Goal: Book appointment/travel/reservation

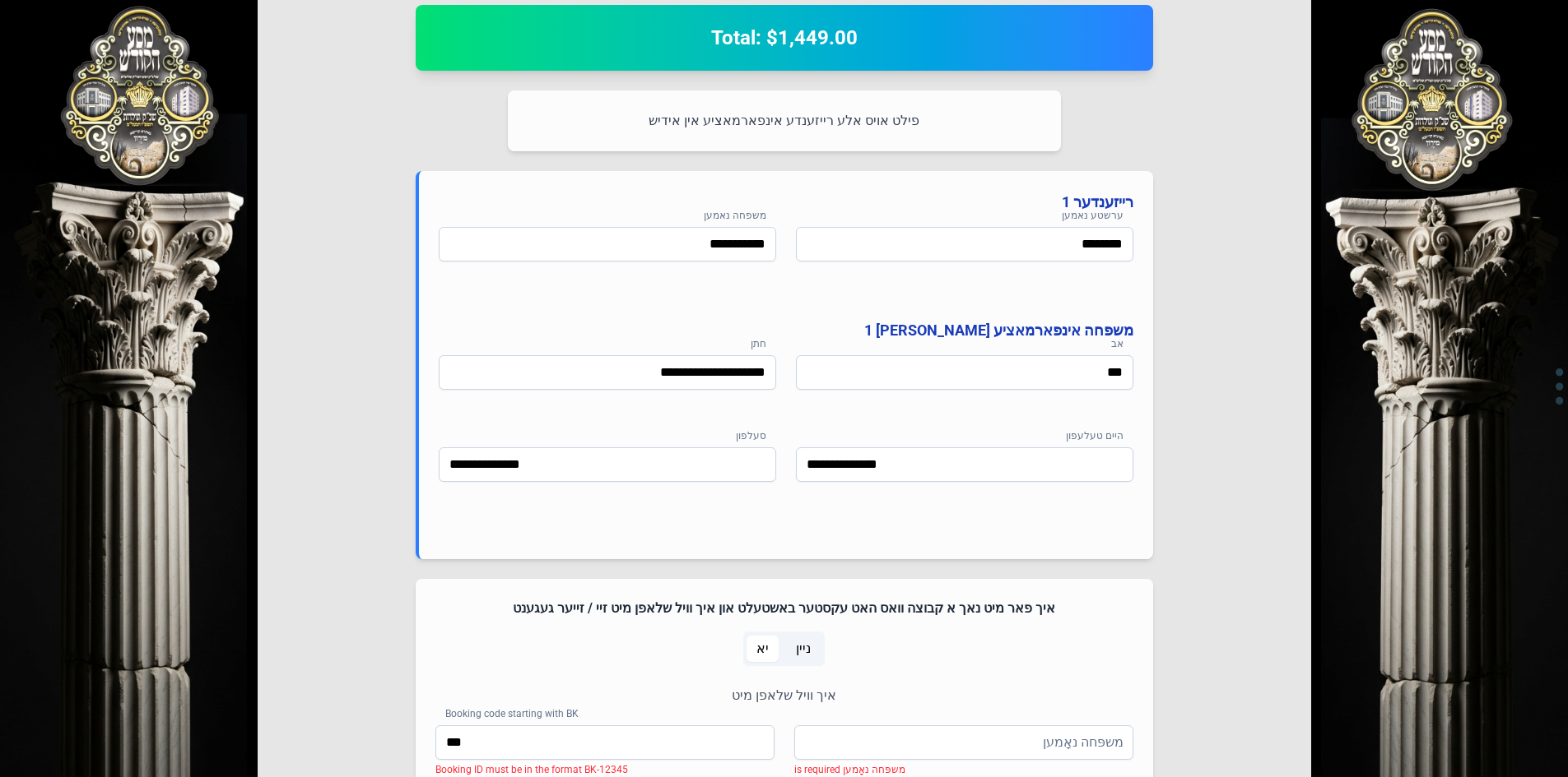
scroll to position [822, 0]
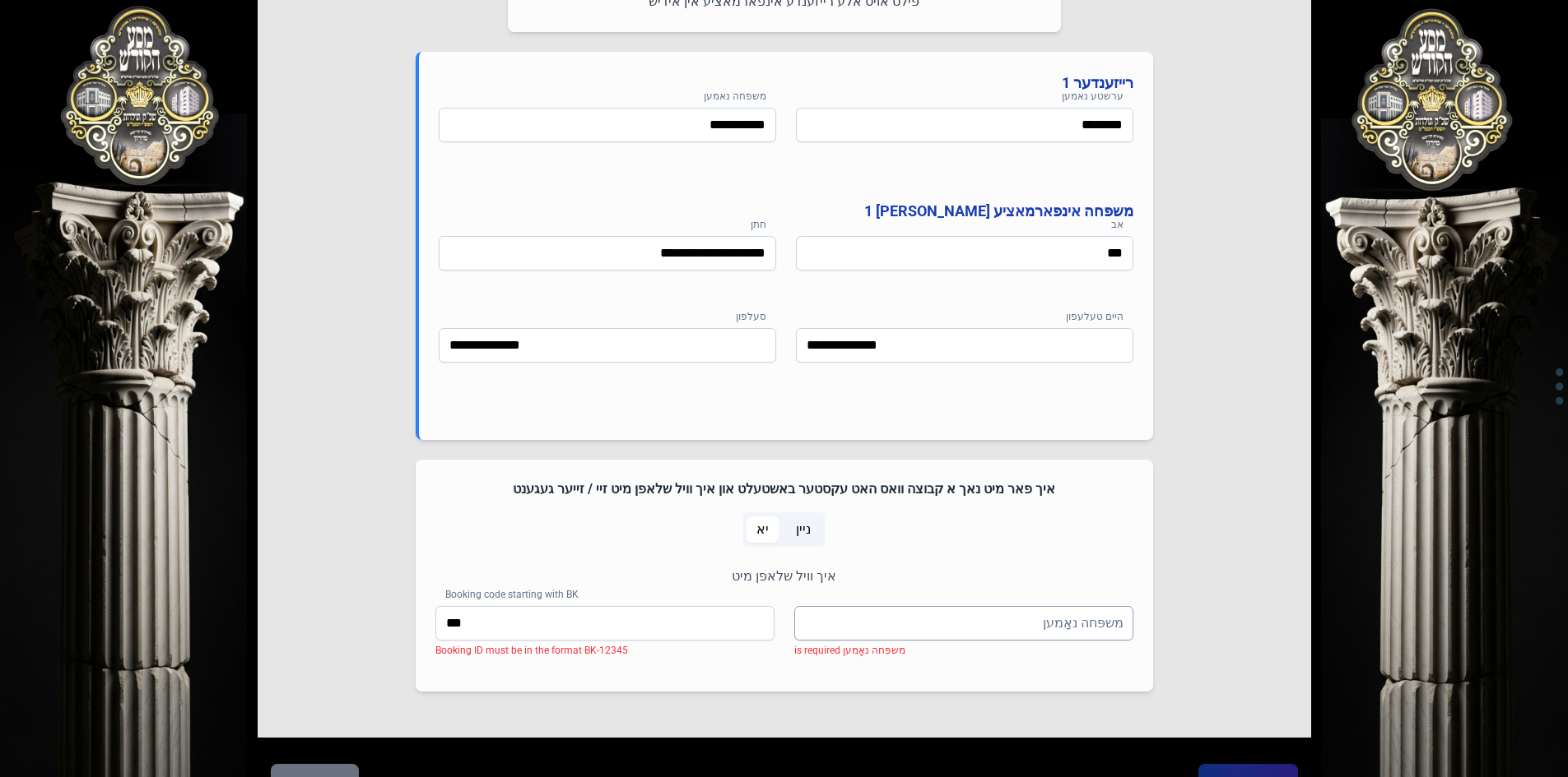
click at [975, 619] on input "משפּחה נאָמען" at bounding box center [963, 624] width 339 height 35
click at [966, 629] on input "משפּחה נאָמען" at bounding box center [963, 624] width 339 height 35
type input "*"
type input "*******"
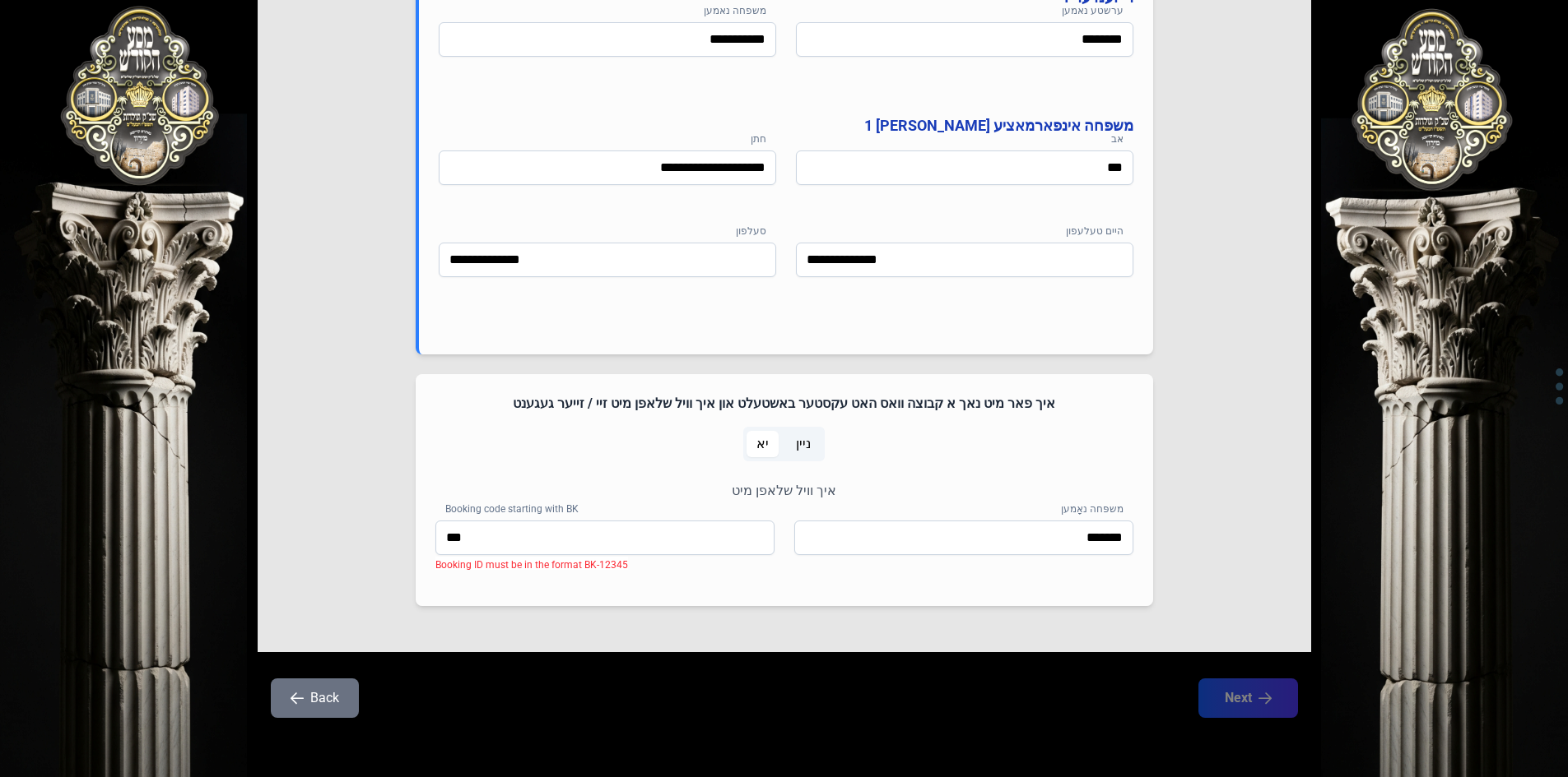
click at [293, 698] on icon "button" at bounding box center [297, 698] width 13 height 13
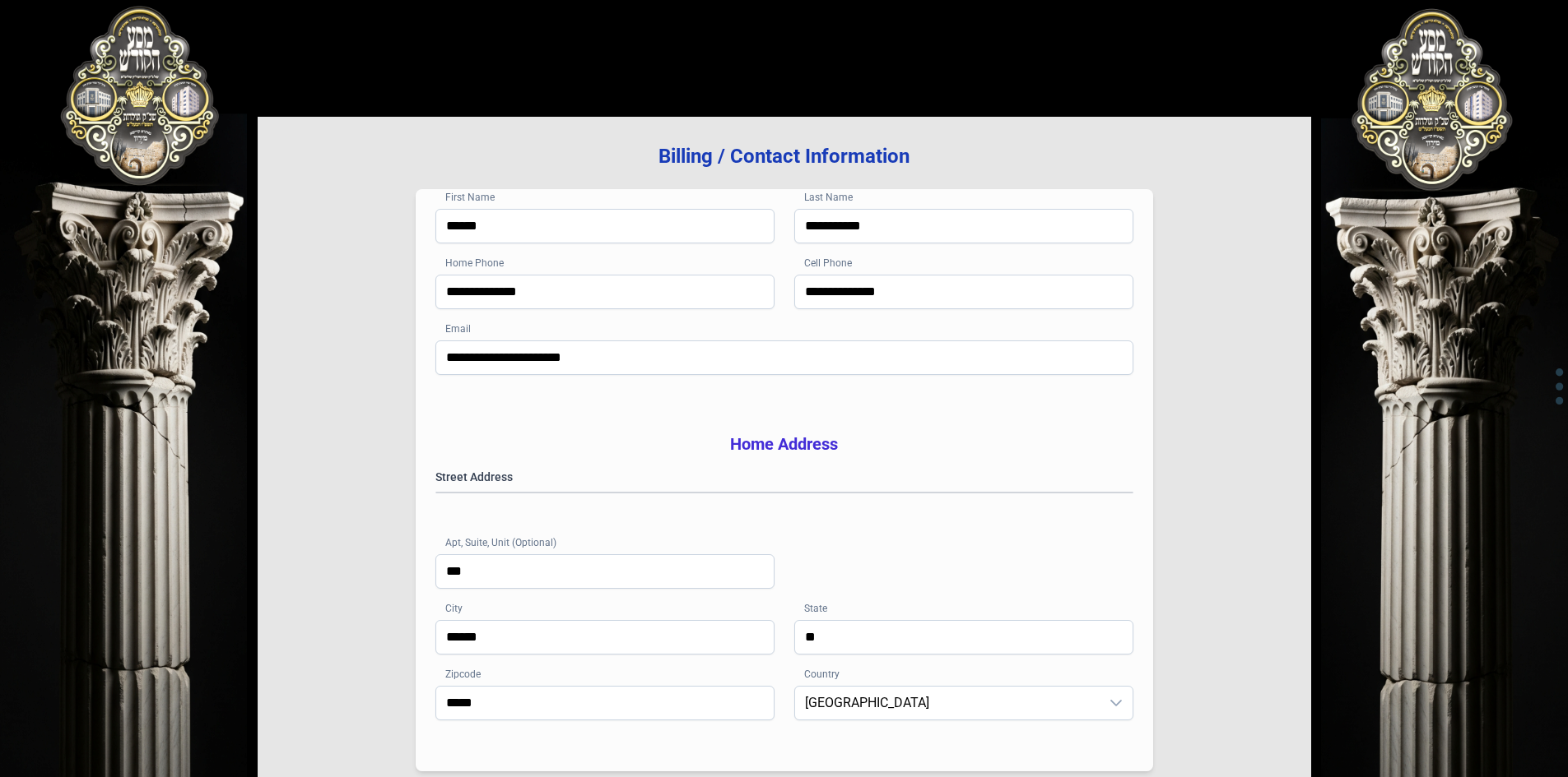
scroll to position [241, 0]
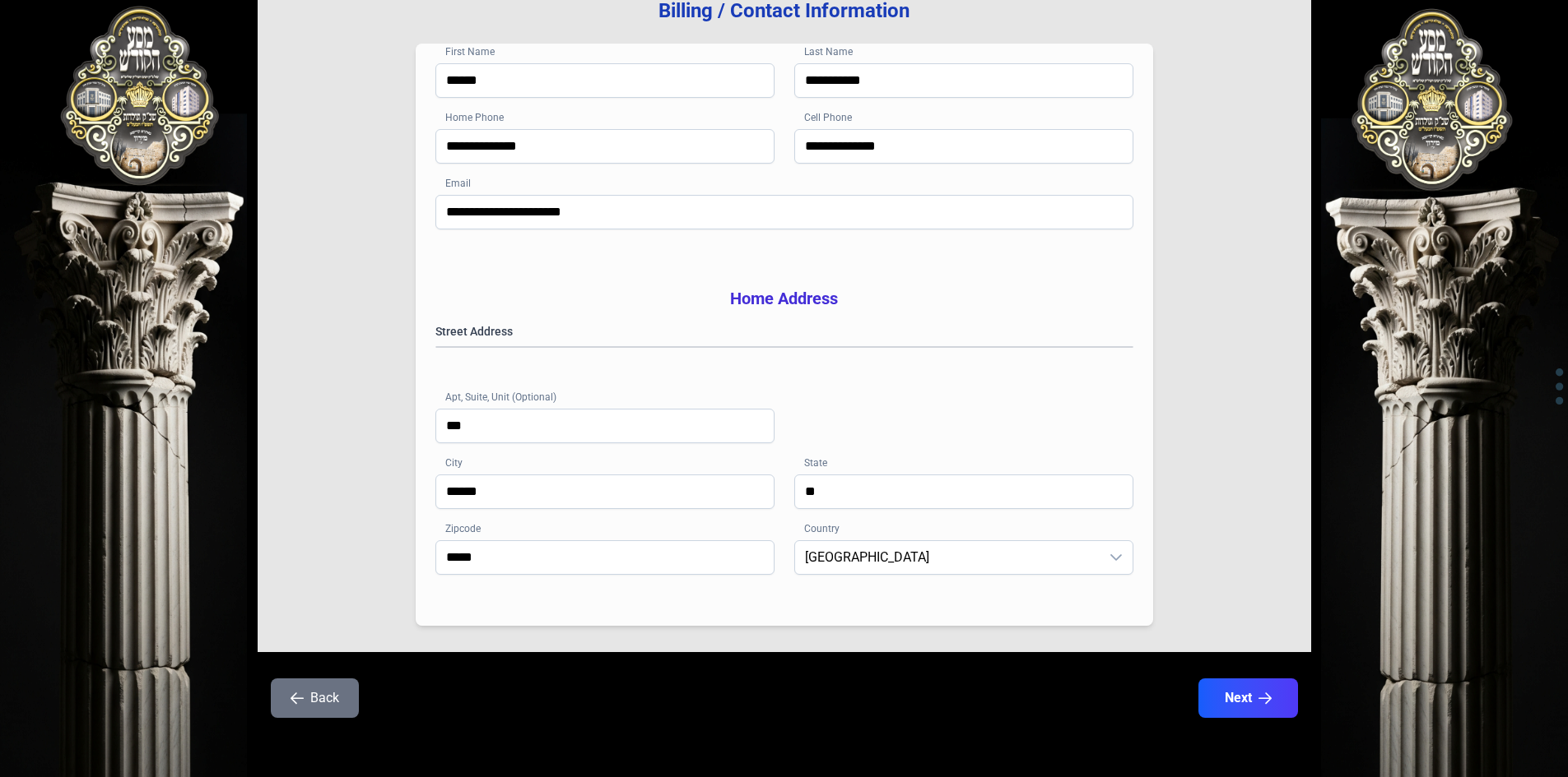
click at [333, 700] on button "Back" at bounding box center [314, 698] width 88 height 39
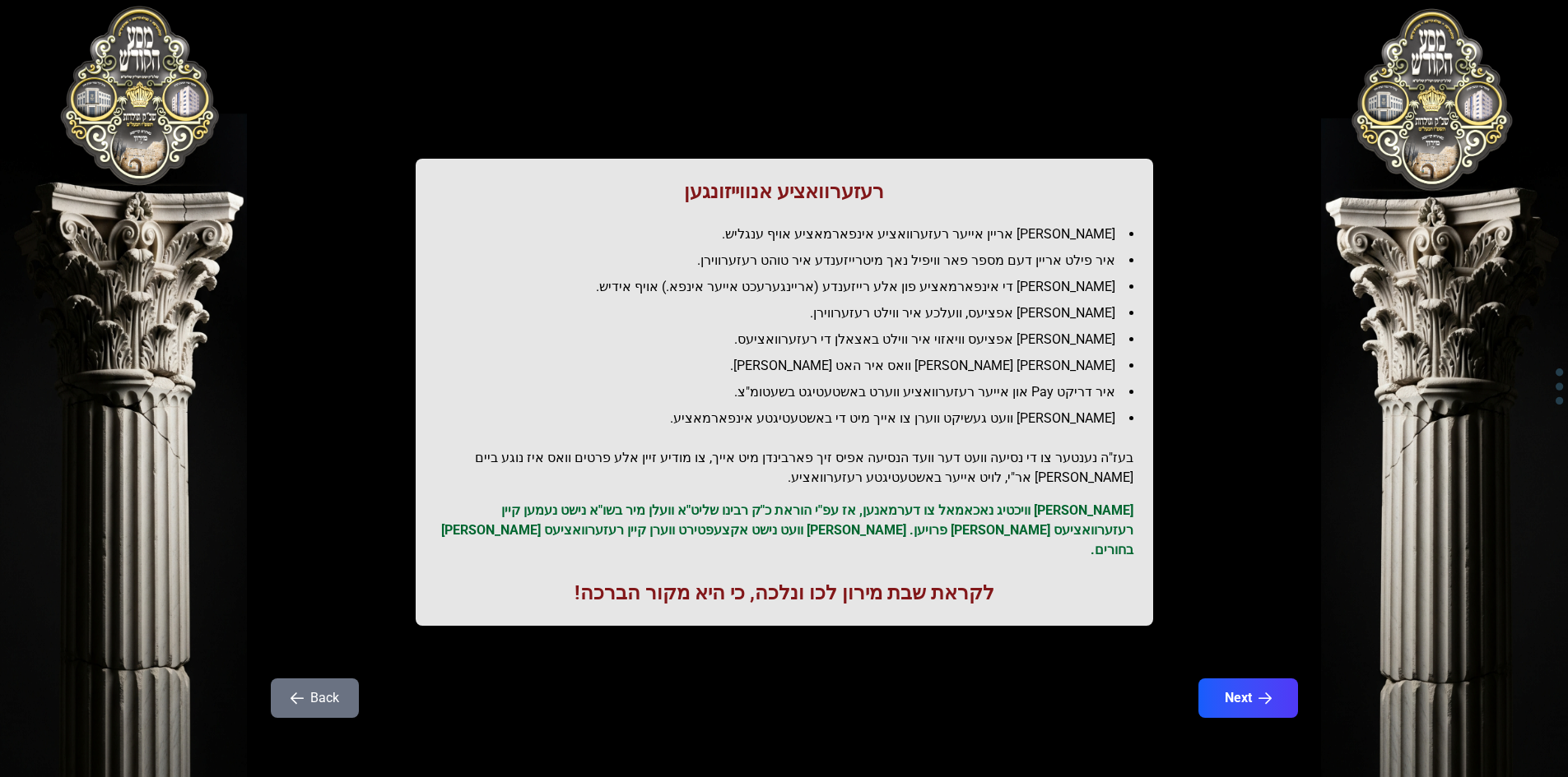
scroll to position [0, 0]
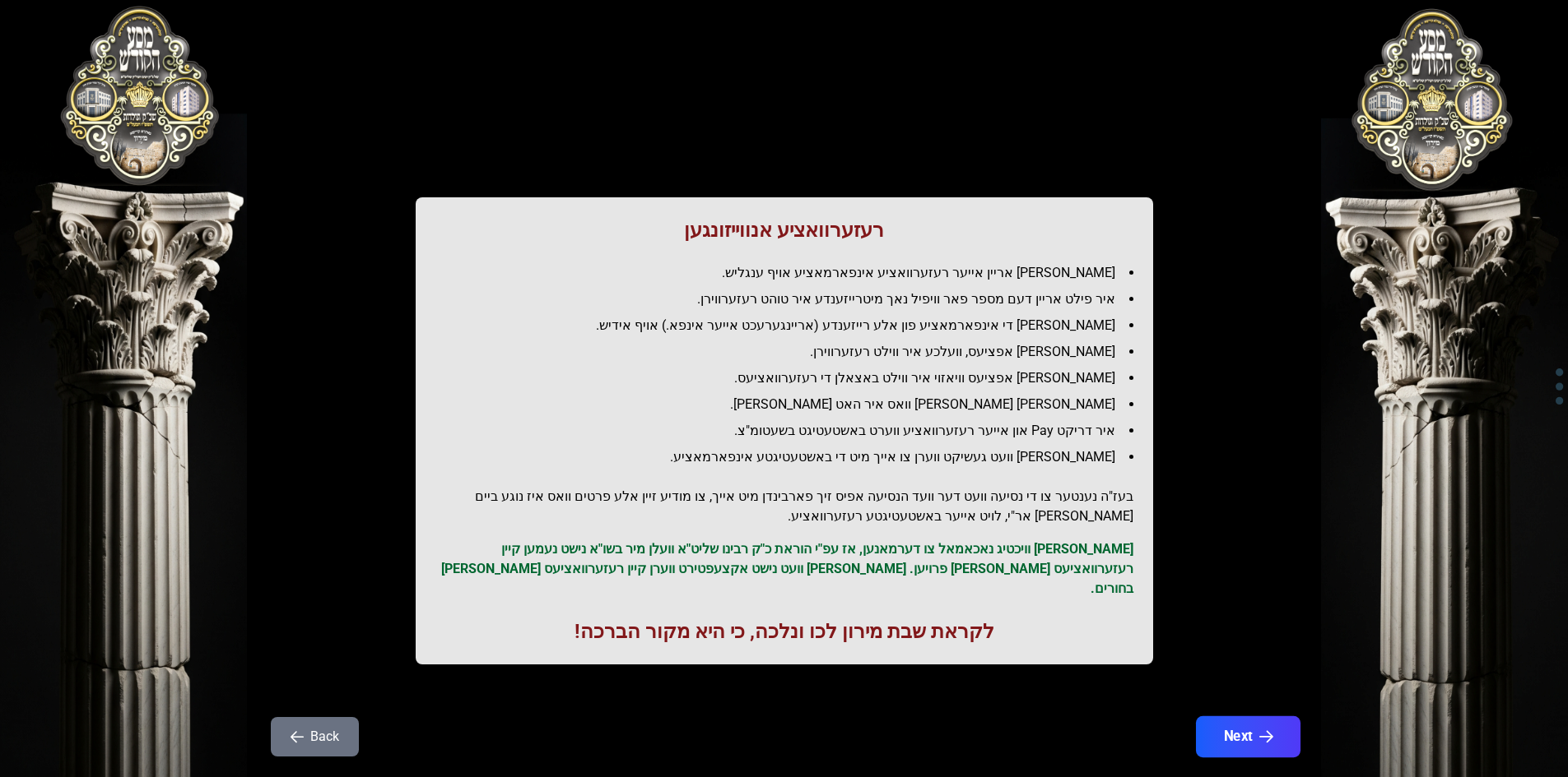
click at [1239, 720] on button "Next" at bounding box center [1247, 736] width 104 height 41
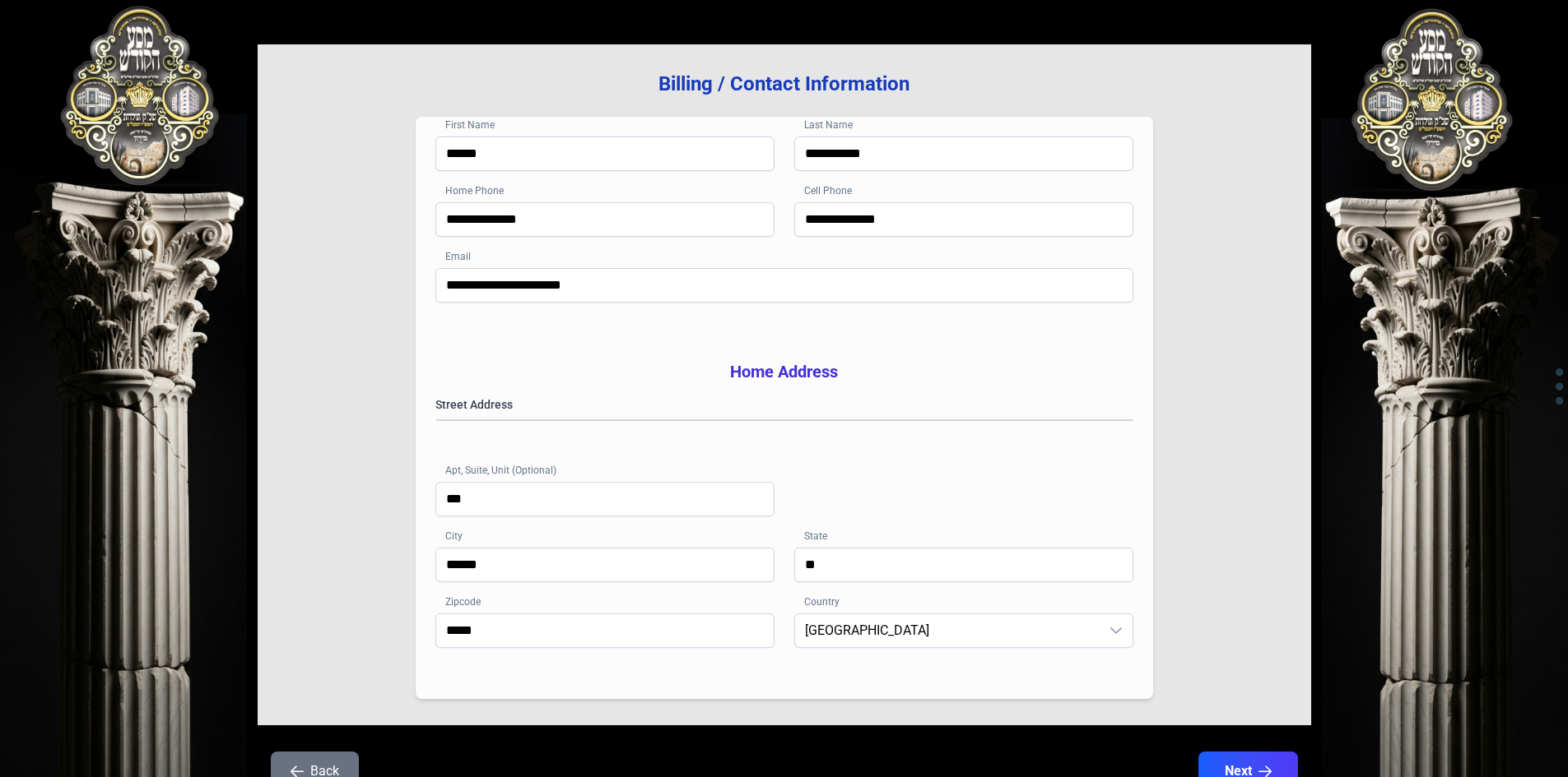
scroll to position [164, 0]
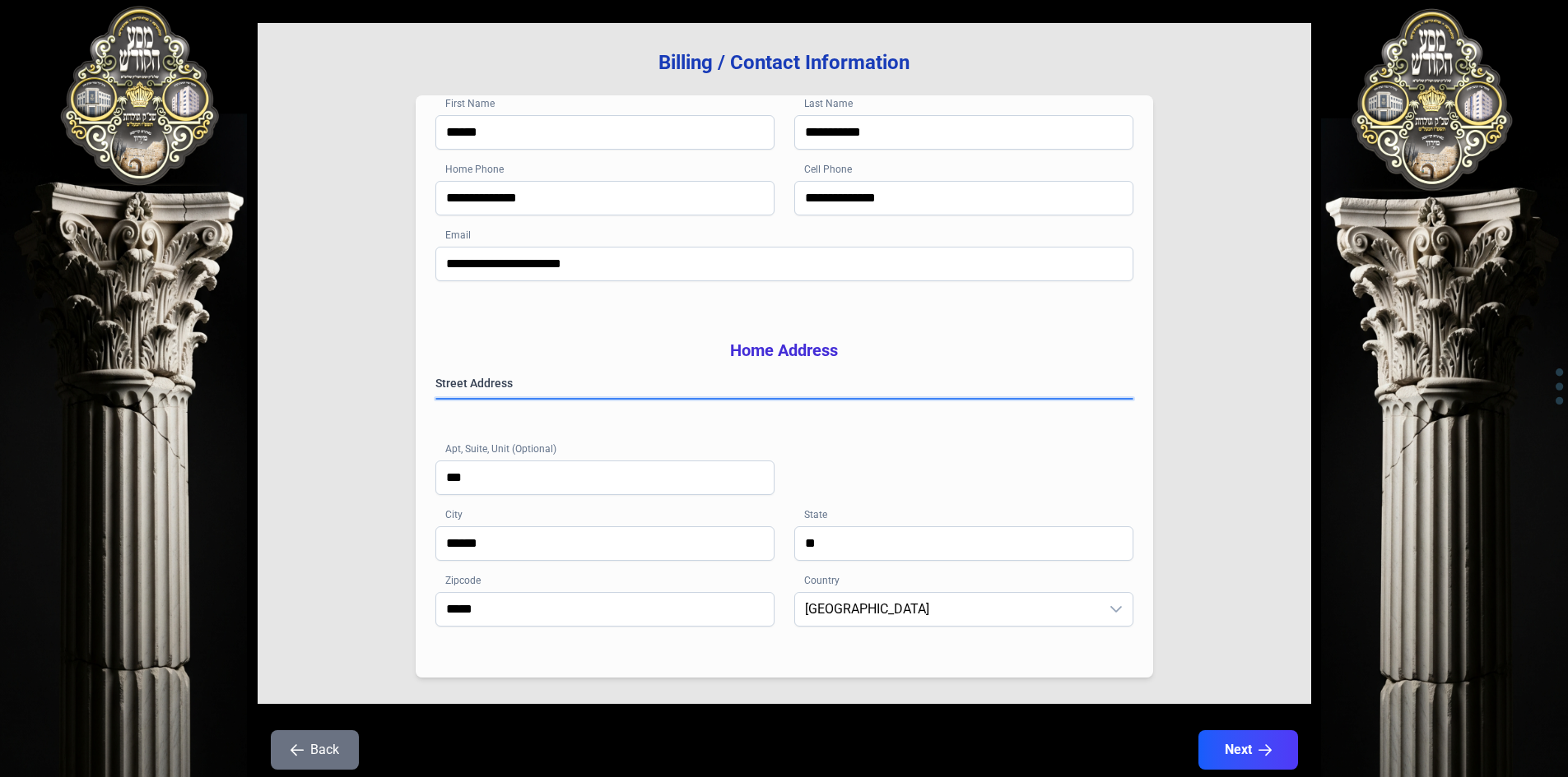
click at [436, 399] on gmp-place-autocomplete at bounding box center [436, 399] width 0 height 0
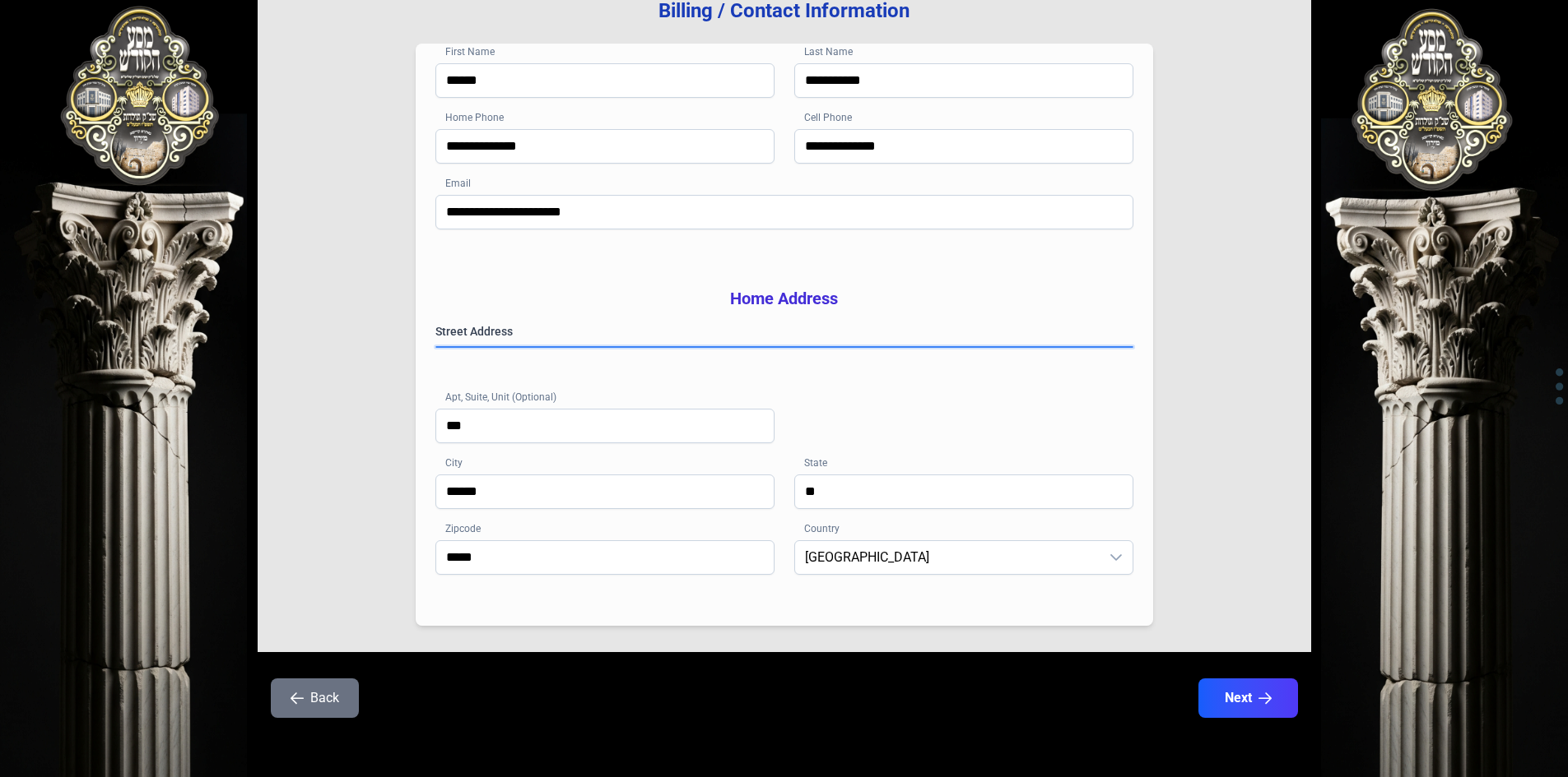
scroll to position [241, 0]
click at [1235, 708] on button "Next" at bounding box center [1247, 698] width 104 height 41
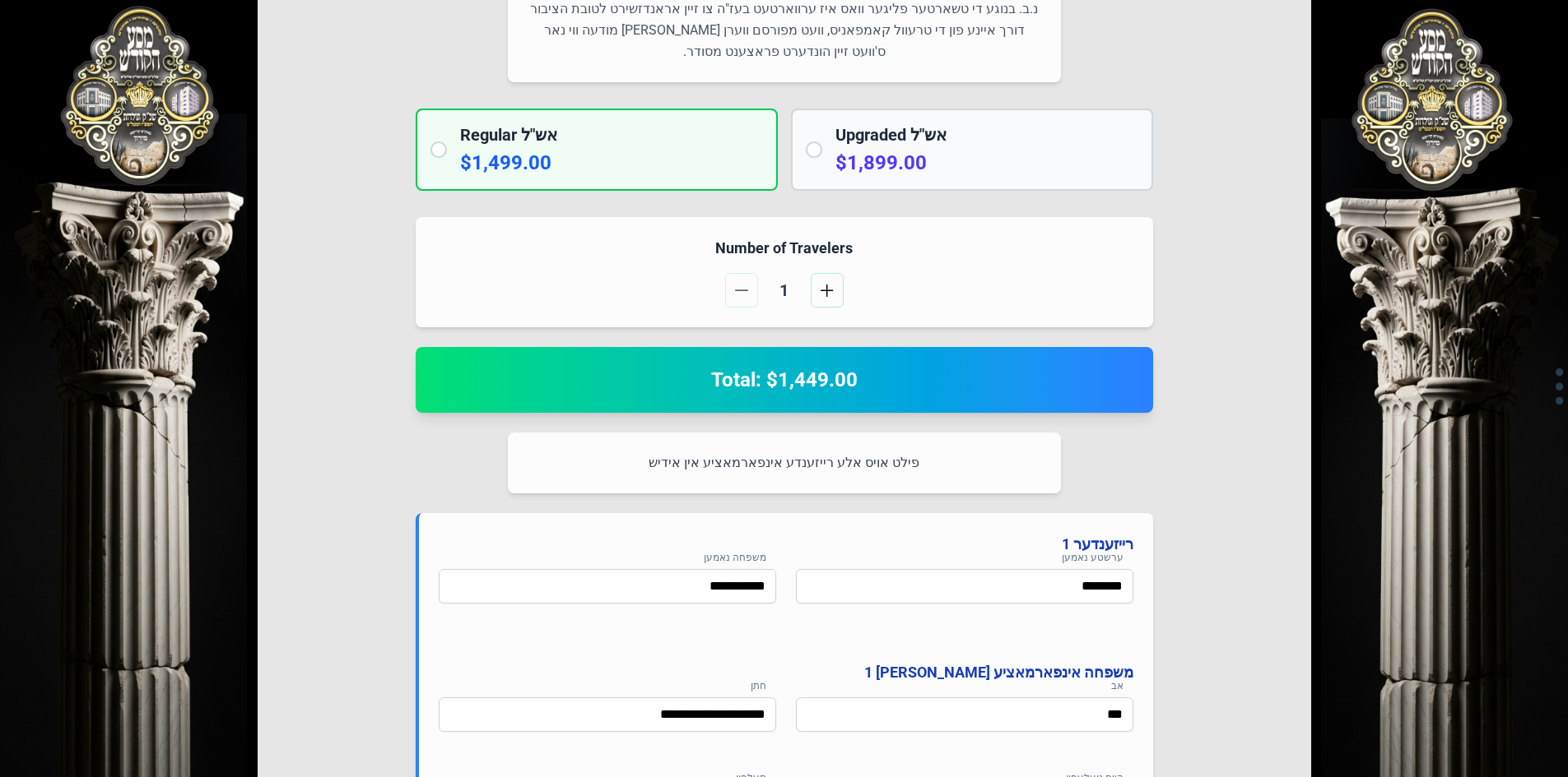
scroll to position [332, 0]
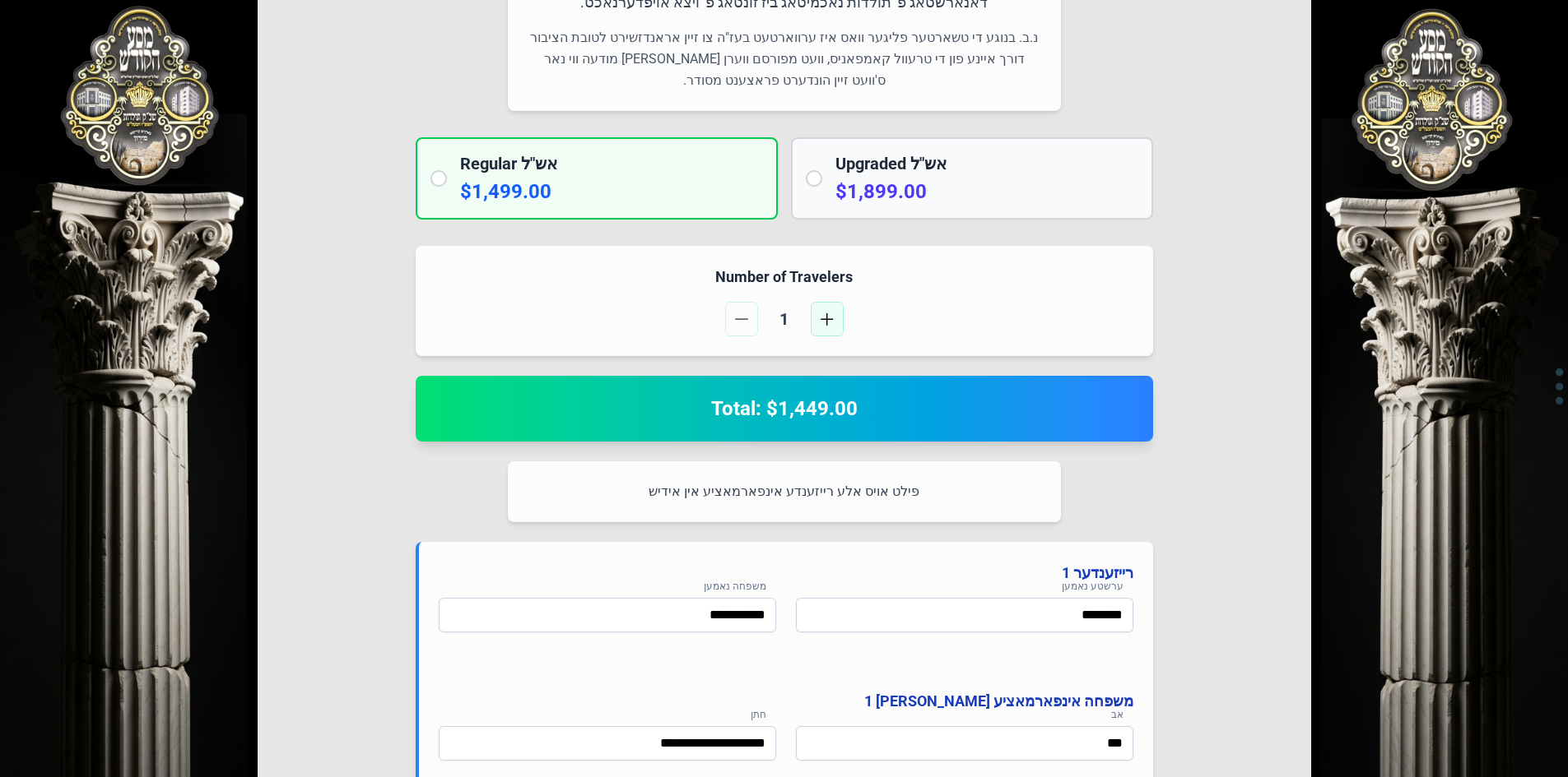
click at [829, 322] on span "button" at bounding box center [826, 318] width 13 height 13
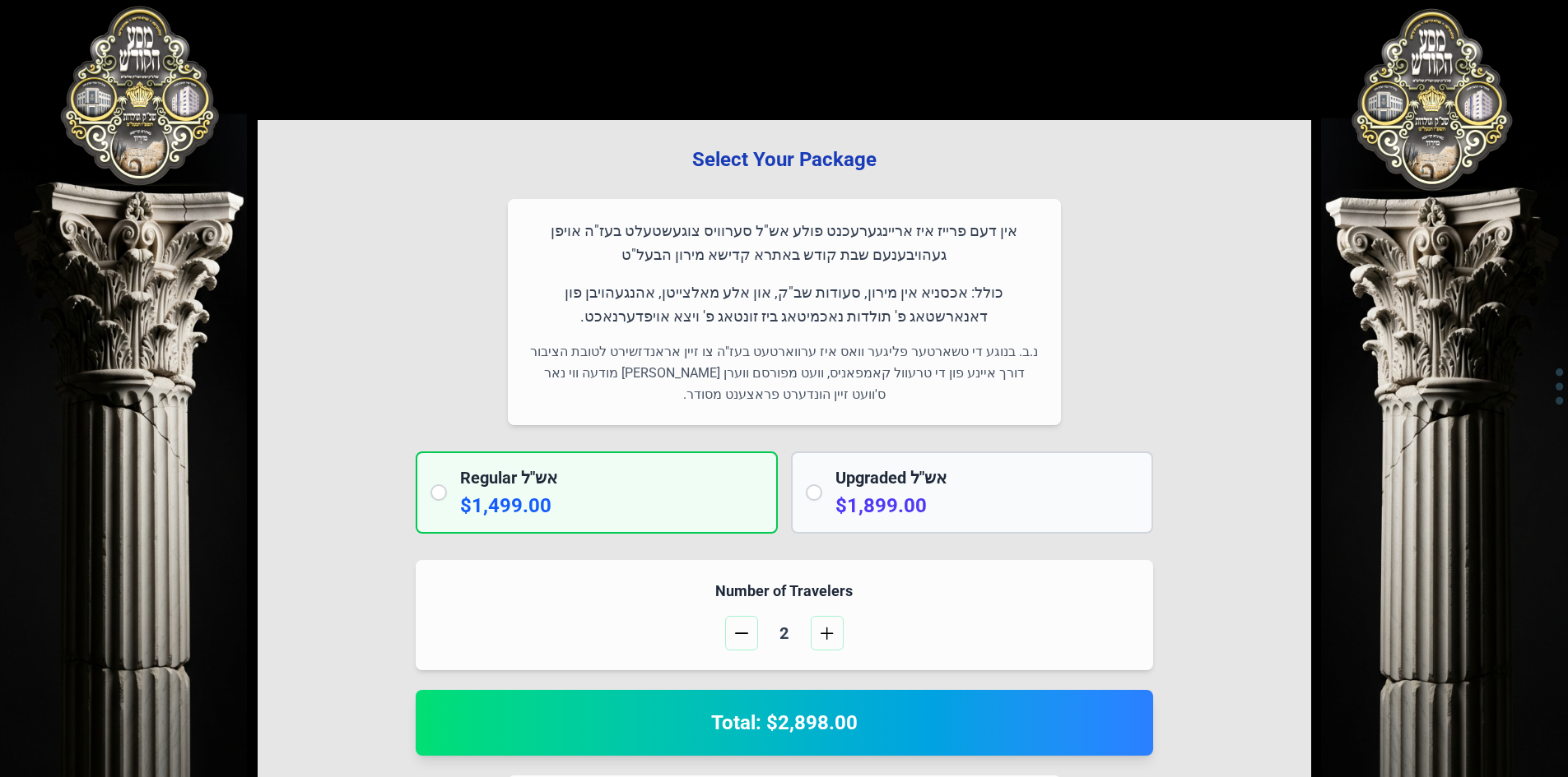
scroll to position [0, 0]
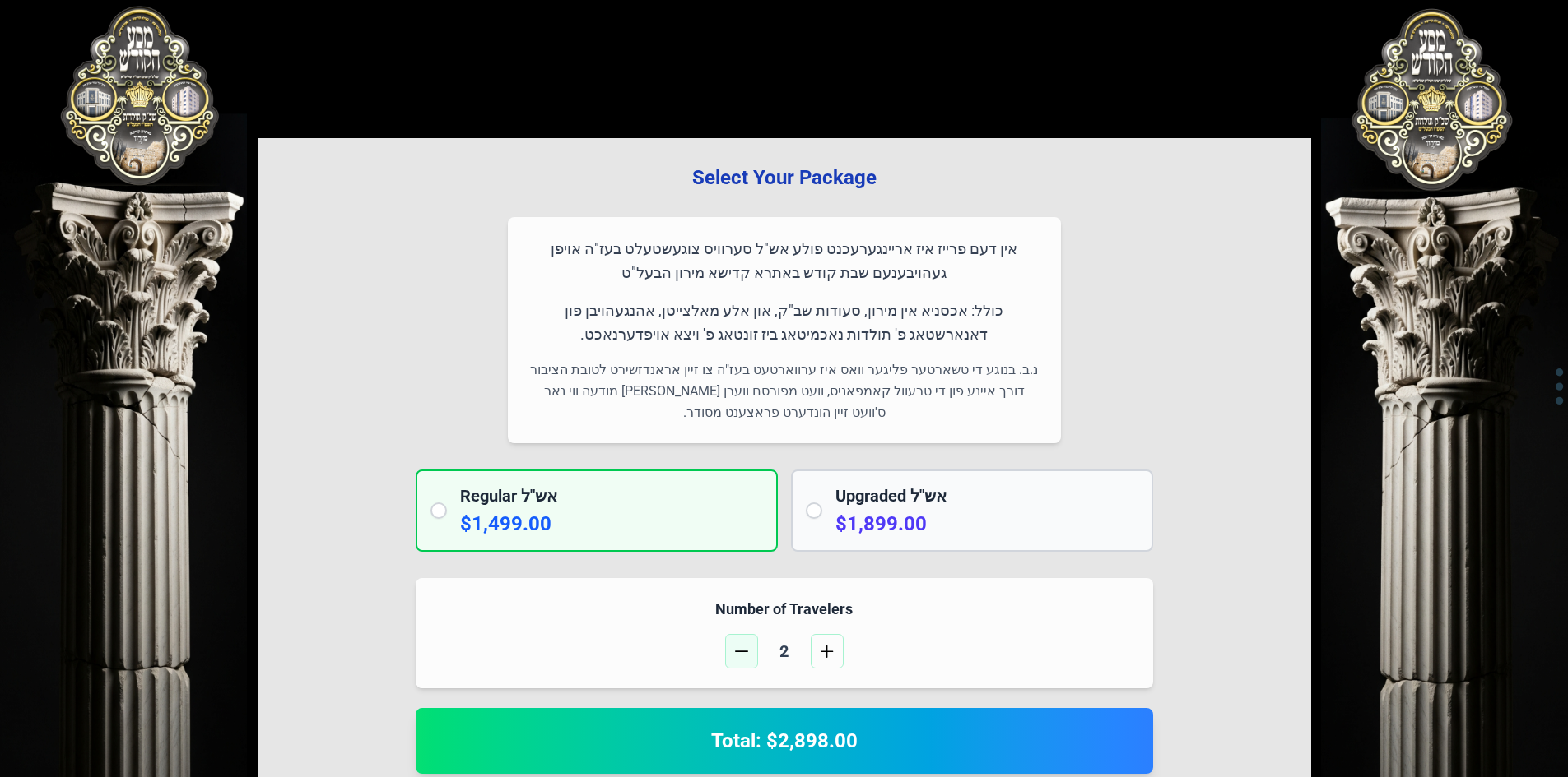
click at [744, 650] on span "button" at bounding box center [741, 651] width 13 height 13
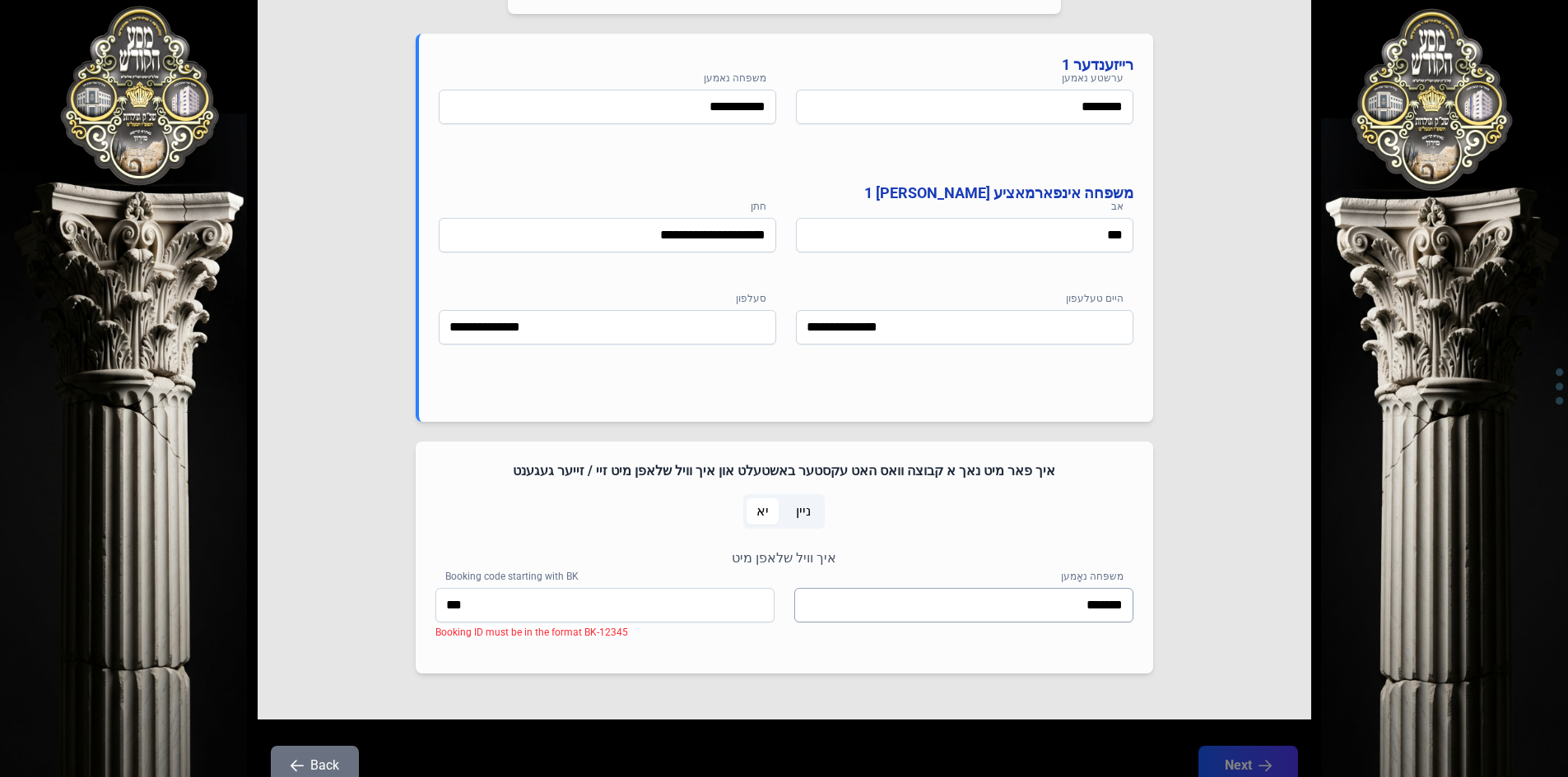
scroll to position [908, 0]
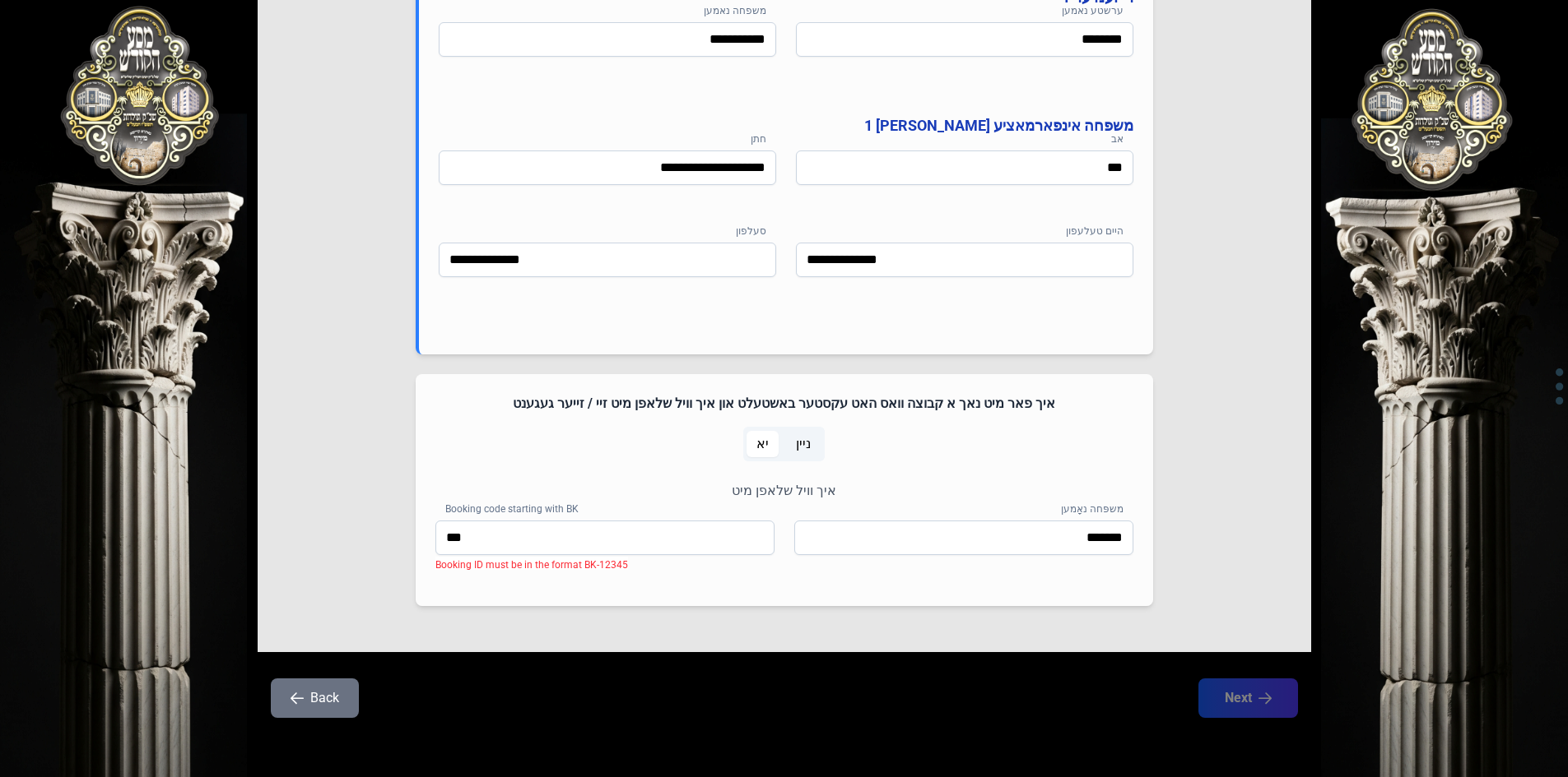
click at [804, 443] on span "ניין" at bounding box center [803, 444] width 15 height 20
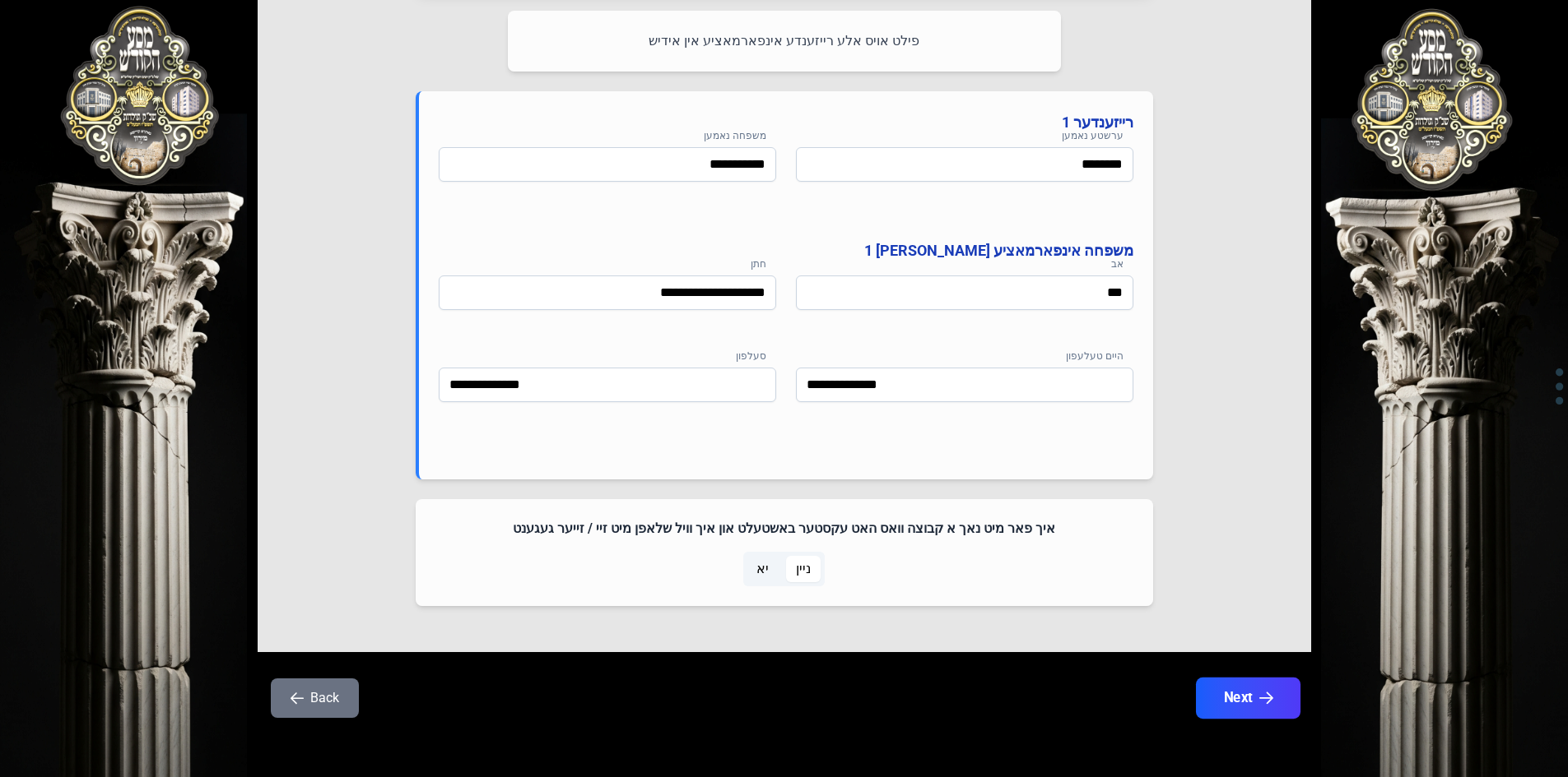
click at [1228, 696] on button "Next" at bounding box center [1247, 698] width 104 height 41
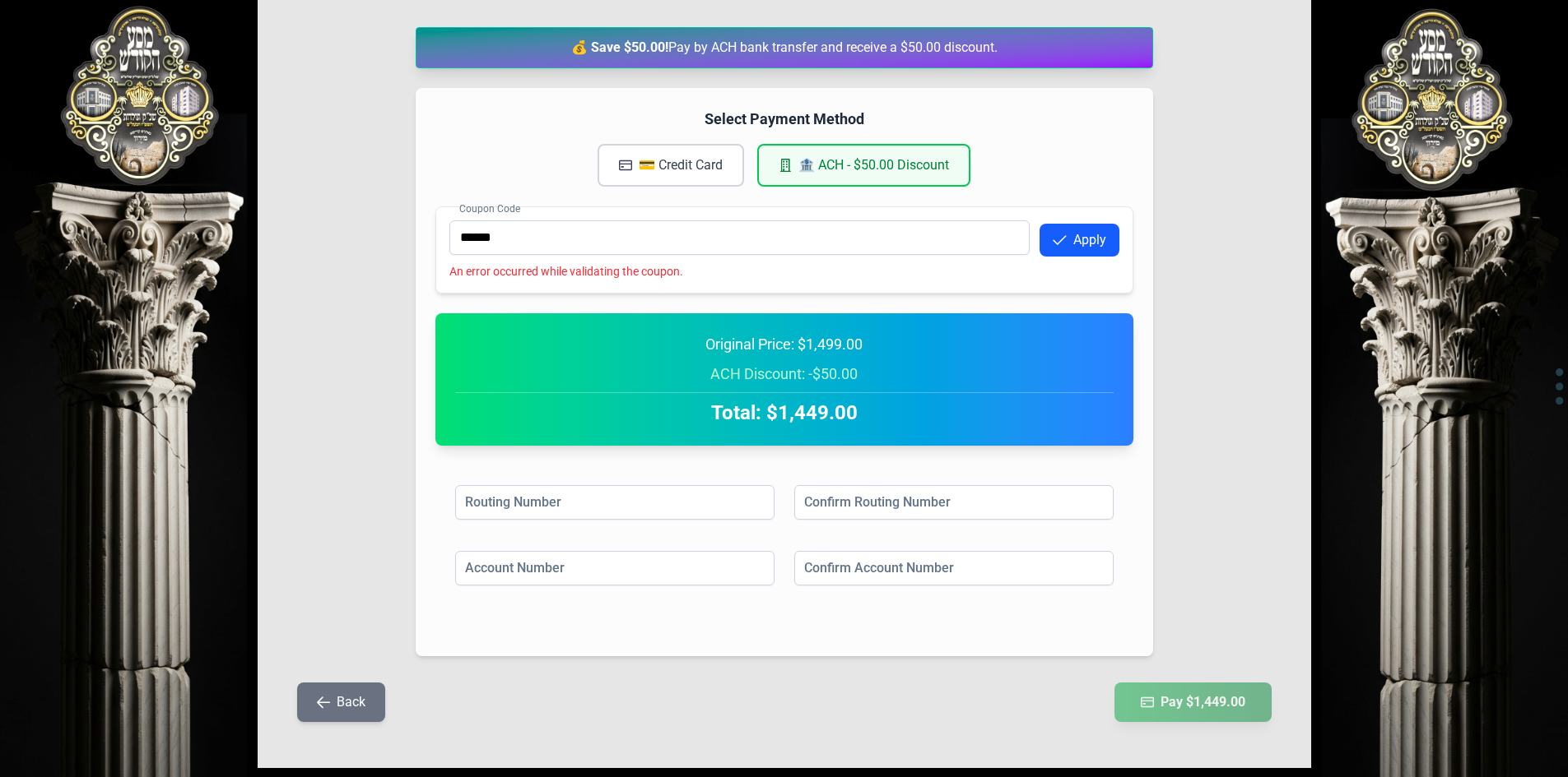
scroll to position [247, 0]
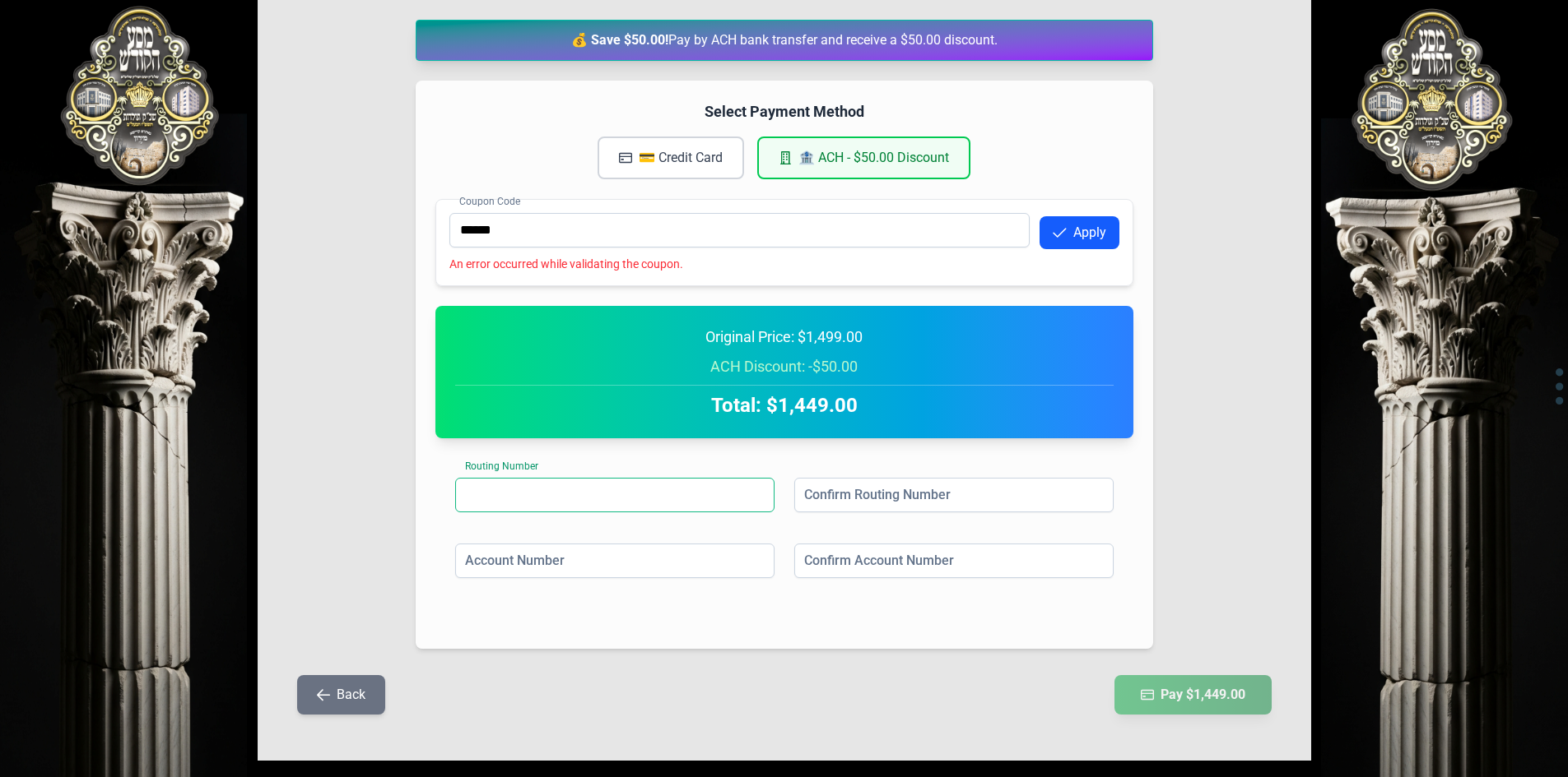
click at [619, 488] on input at bounding box center [615, 495] width 320 height 35
click at [690, 559] on input at bounding box center [615, 561] width 320 height 35
click at [896, 565] on input at bounding box center [953, 561] width 320 height 35
click at [848, 503] on input at bounding box center [953, 495] width 320 height 35
click at [700, 475] on div "Routing Number Confirm Routing Number Account Number Confirm Account Number" at bounding box center [784, 543] width 698 height 171
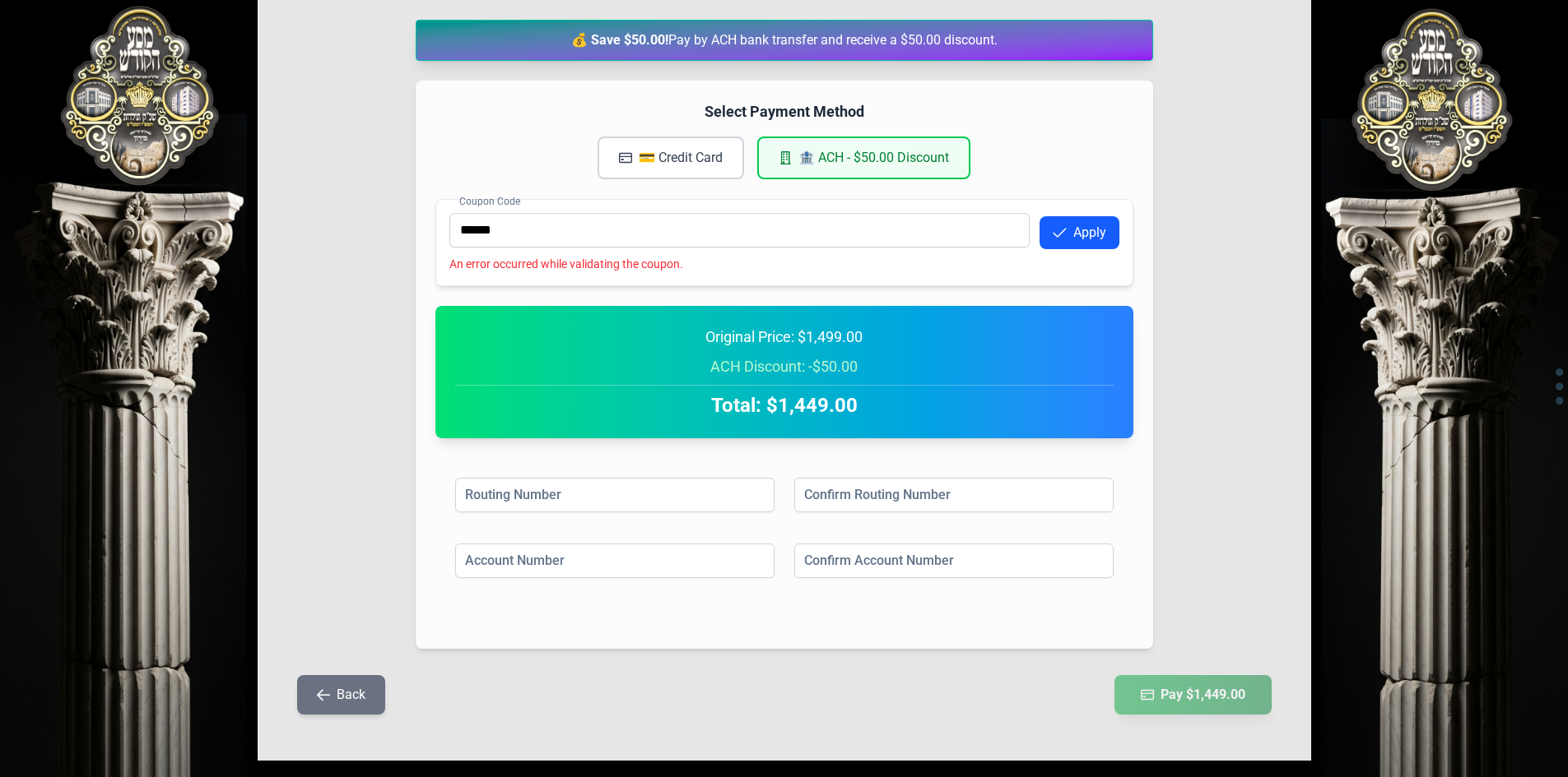
click at [728, 539] on div "Routing Number Confirm Routing Number" at bounding box center [784, 511] width 658 height 66
drag, startPoint x: 908, startPoint y: 566, endPoint x: 923, endPoint y: 578, distance: 19.2
click at [911, 568] on input at bounding box center [953, 561] width 320 height 35
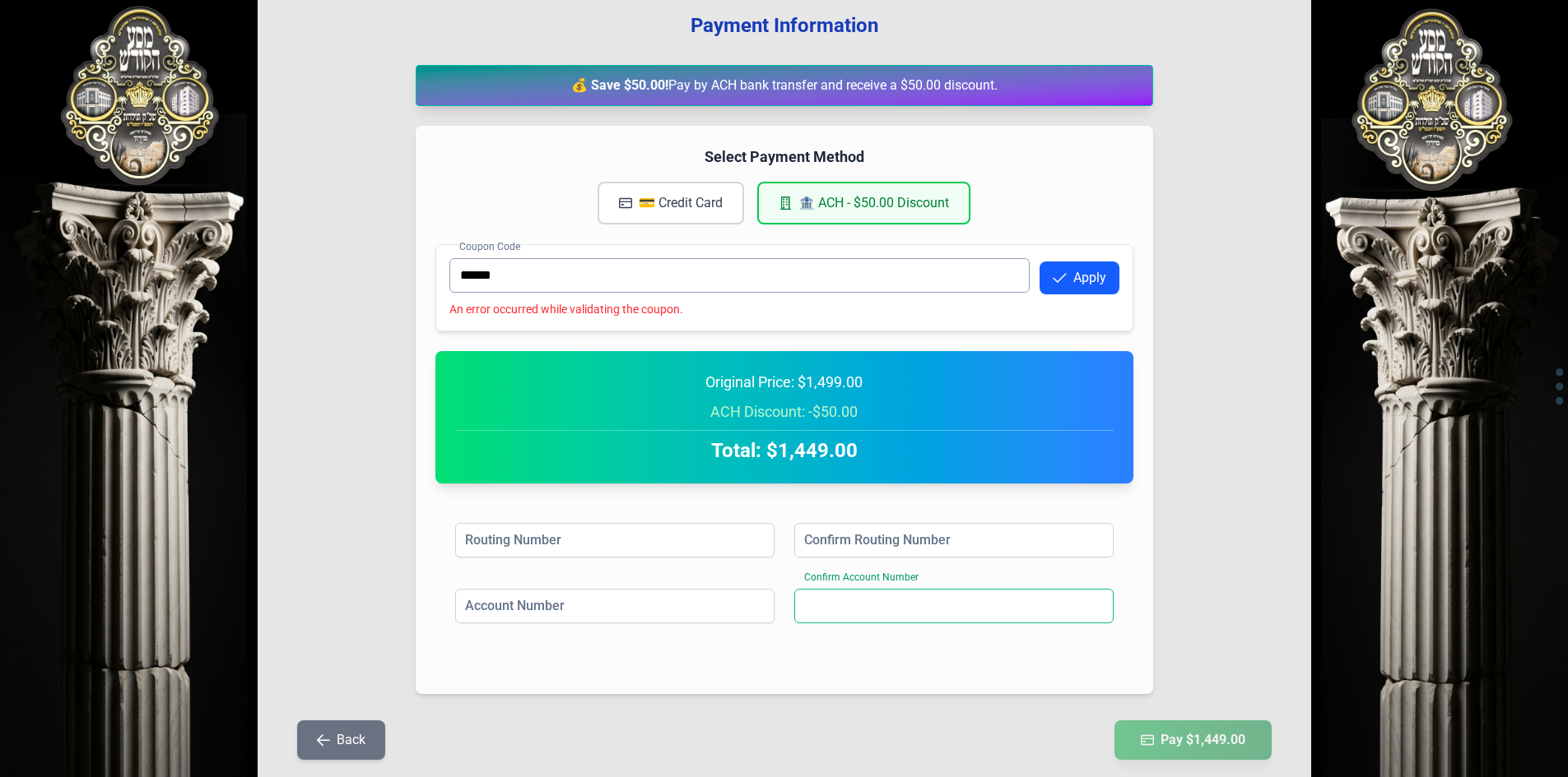
scroll to position [164, 0]
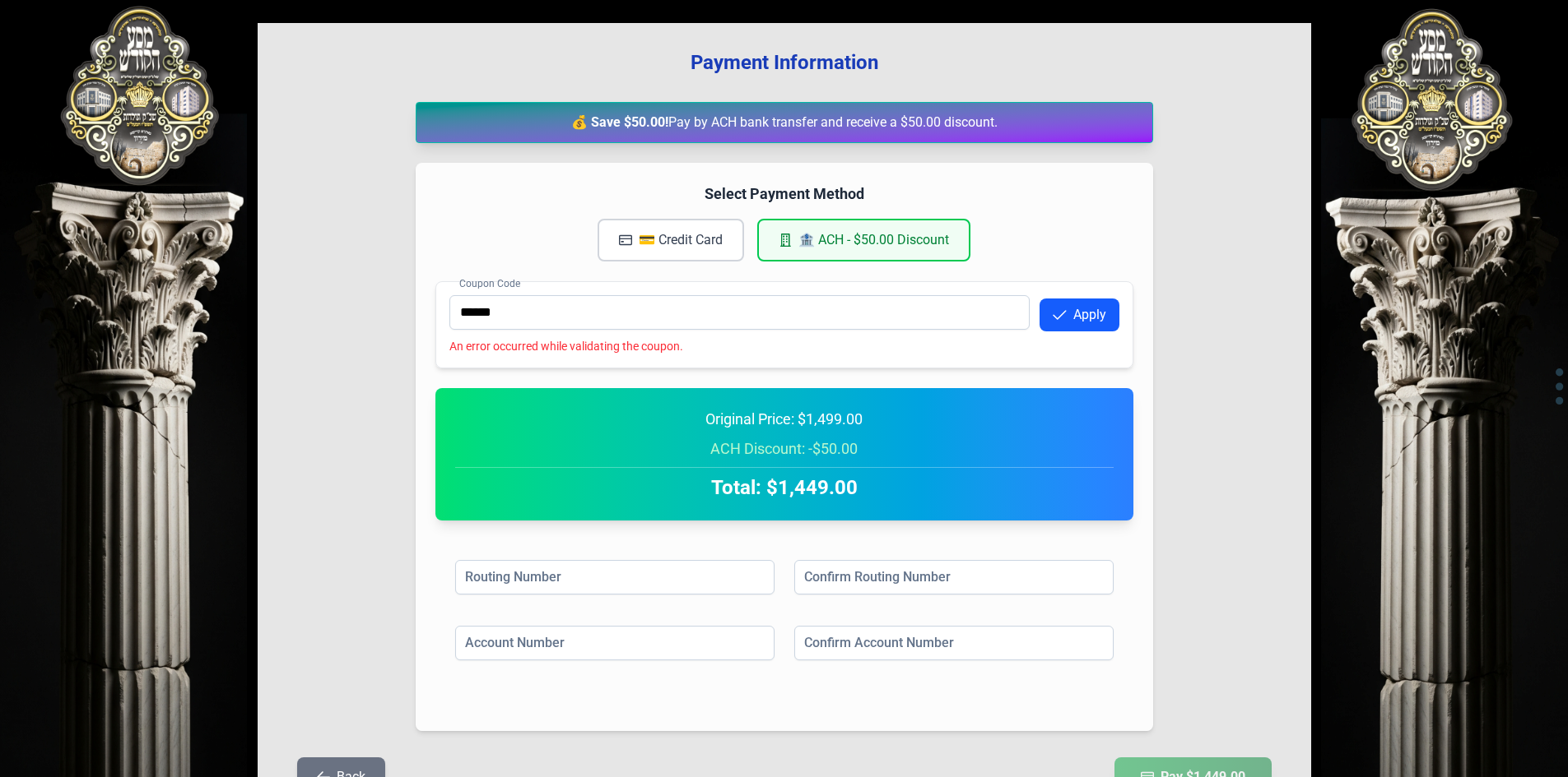
click at [664, 232] on button "💳 Credit Card" at bounding box center [670, 239] width 146 height 43
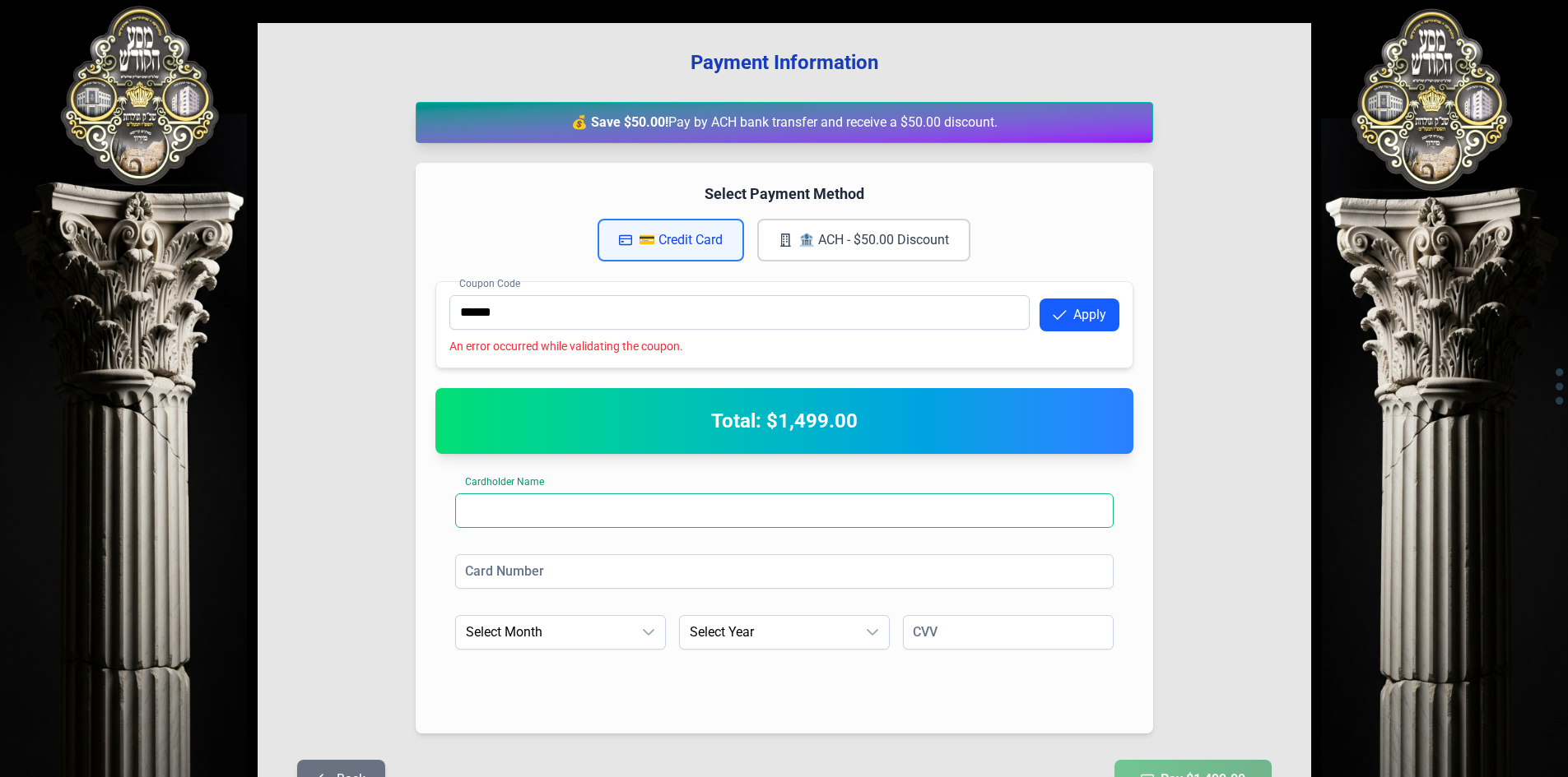
click at [713, 499] on input at bounding box center [784, 511] width 658 height 35
click at [742, 573] on input at bounding box center [784, 572] width 658 height 35
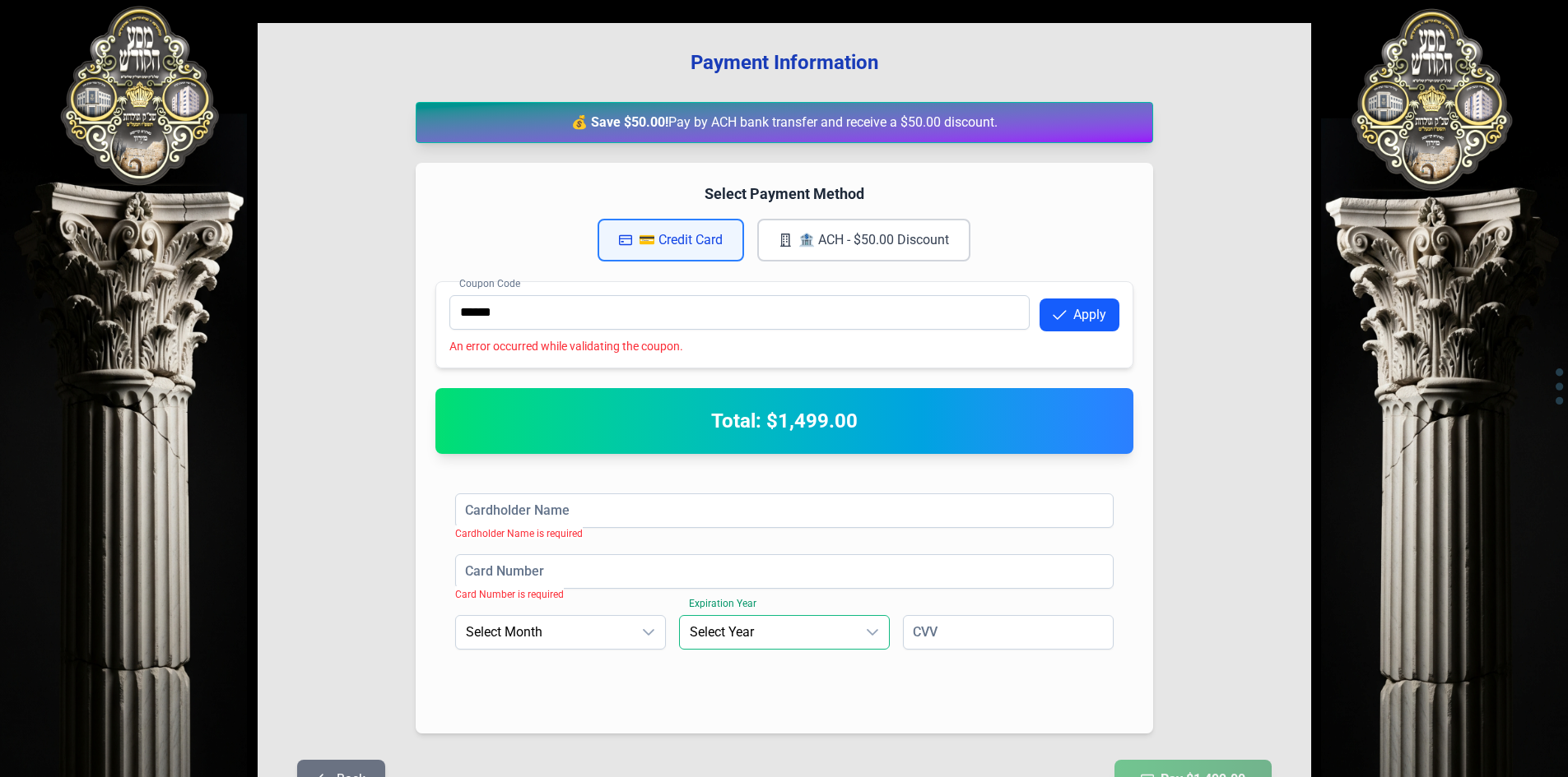
click at [758, 624] on span "Select Year" at bounding box center [768, 633] width 176 height 33
click at [916, 663] on div "CVV" at bounding box center [1008, 641] width 211 height 52
click at [934, 638] on input at bounding box center [1008, 633] width 211 height 35
click at [575, 625] on span "Select Month" at bounding box center [544, 633] width 176 height 33
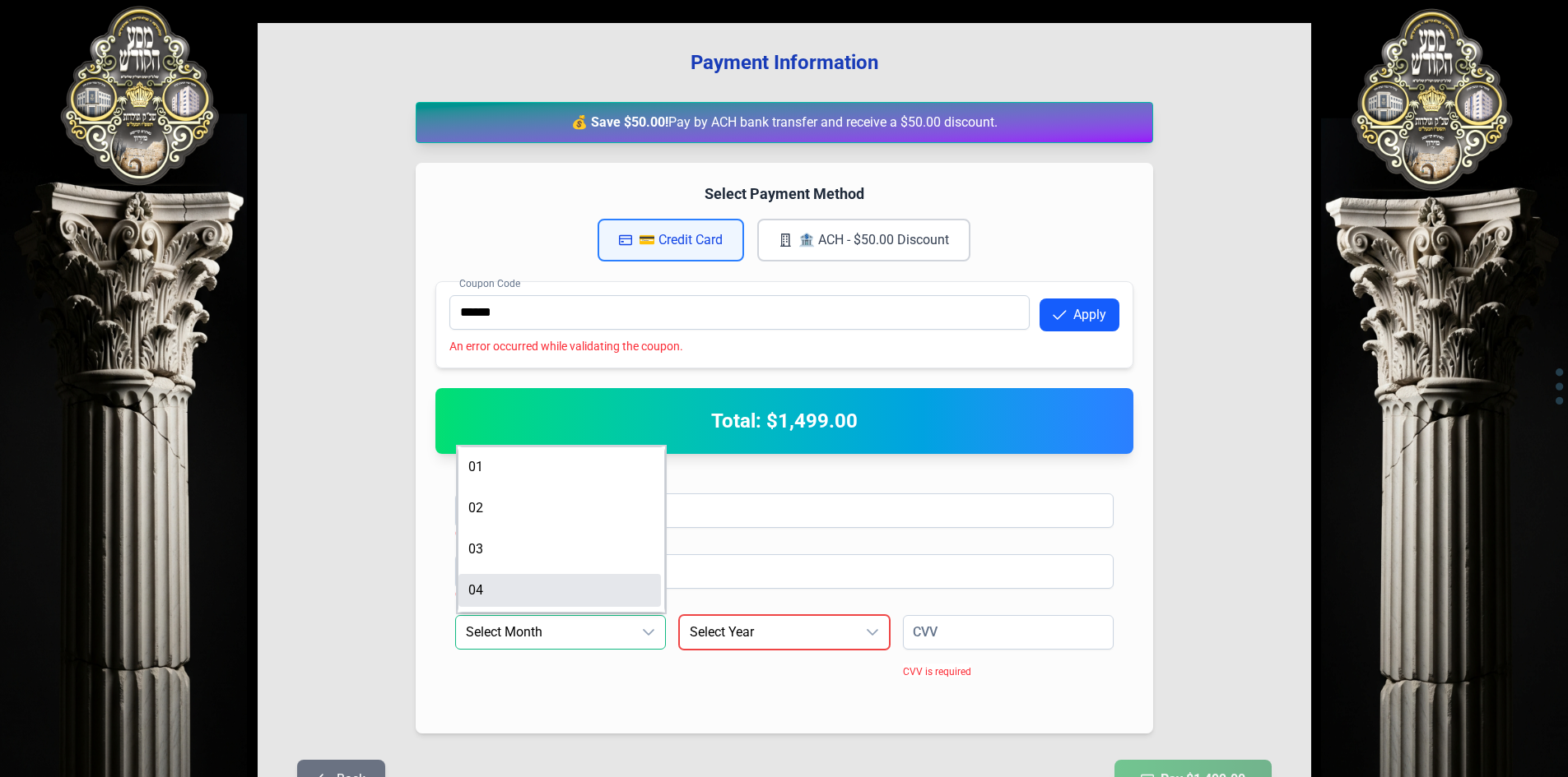
scroll to position [144, 0]
click at [744, 592] on div "Cardholder Name Cardholder Name is required Card Number Card Number is required…" at bounding box center [784, 593] width 698 height 240
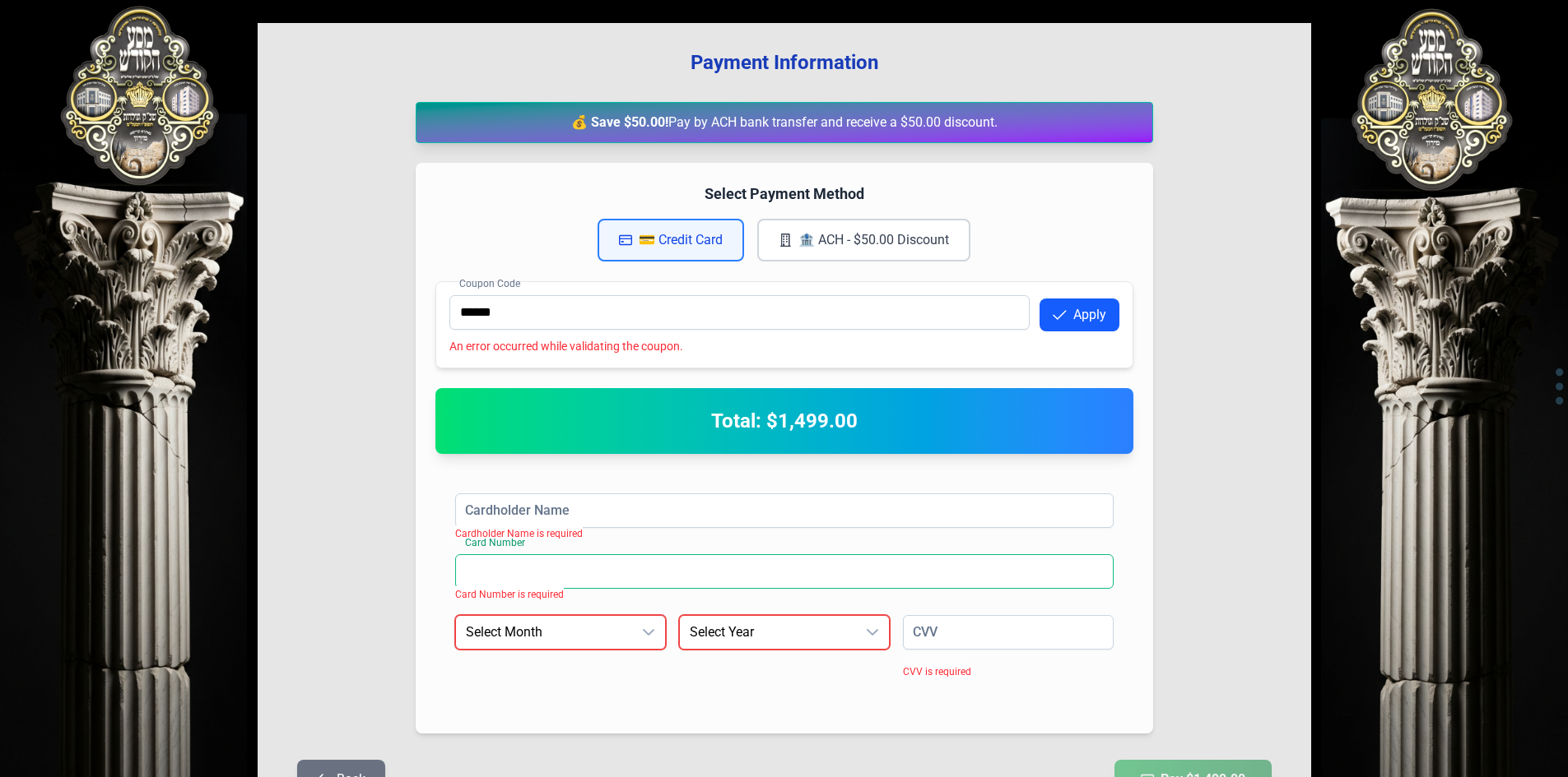
click at [681, 579] on input at bounding box center [784, 572] width 658 height 35
click at [774, 246] on button "🏦 ACH - $50.00 Discount" at bounding box center [864, 239] width 213 height 43
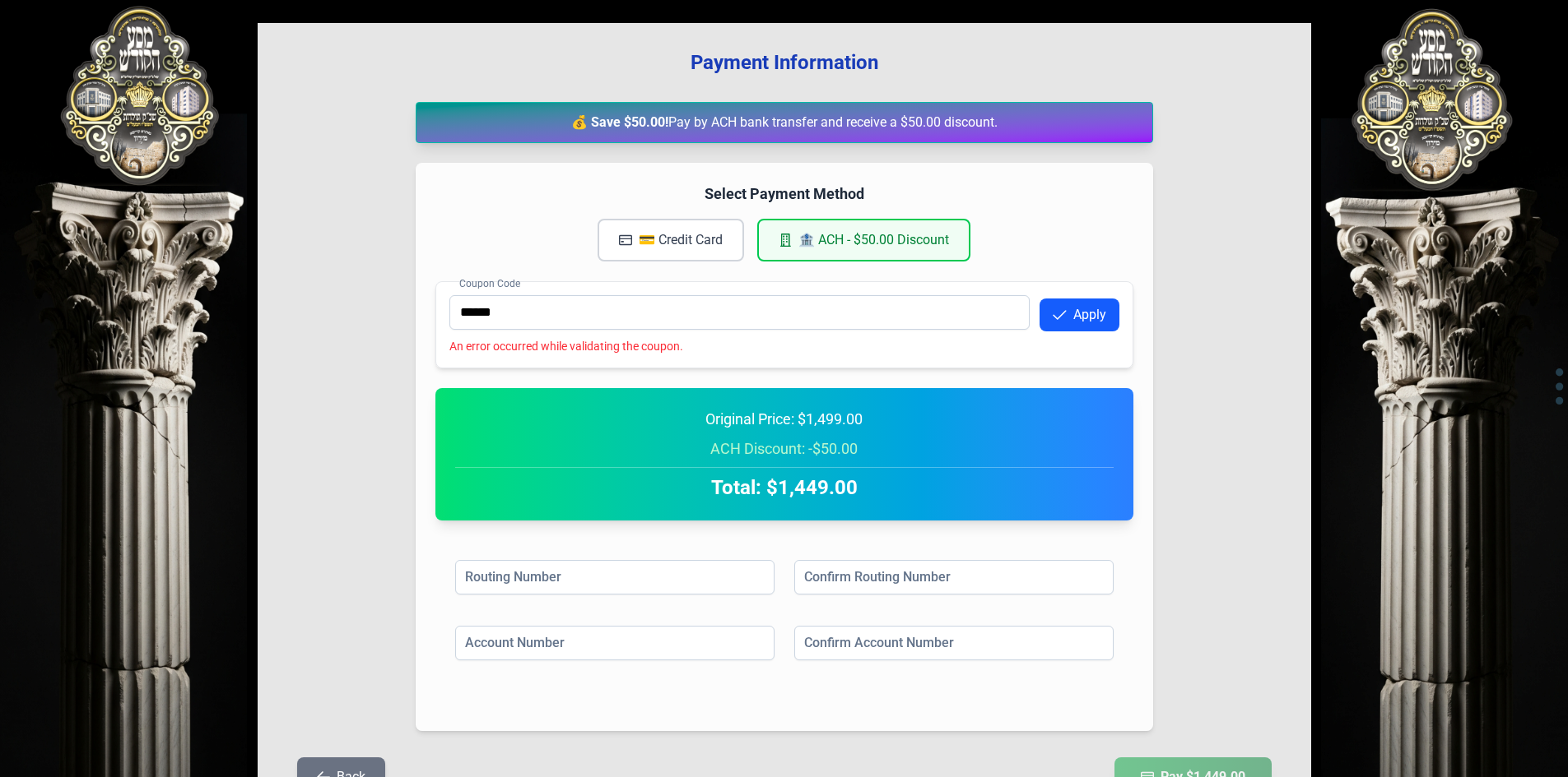
click at [576, 203] on h4 "Select Payment Method" at bounding box center [784, 194] width 698 height 23
click at [615, 245] on button "💳 Credit Card" at bounding box center [670, 239] width 146 height 43
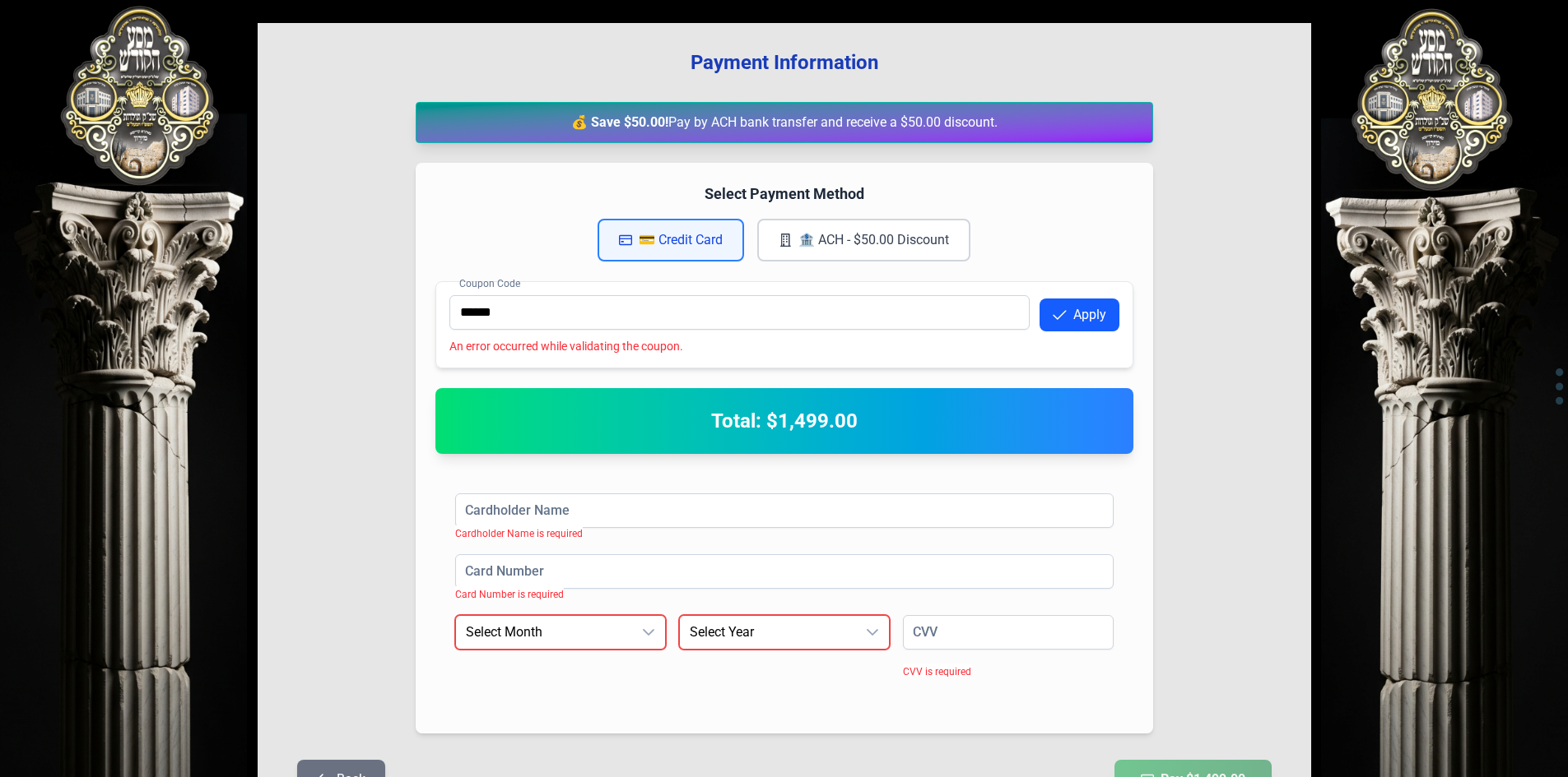
click at [804, 247] on button "🏦 ACH - $50.00 Discount" at bounding box center [864, 239] width 213 height 43
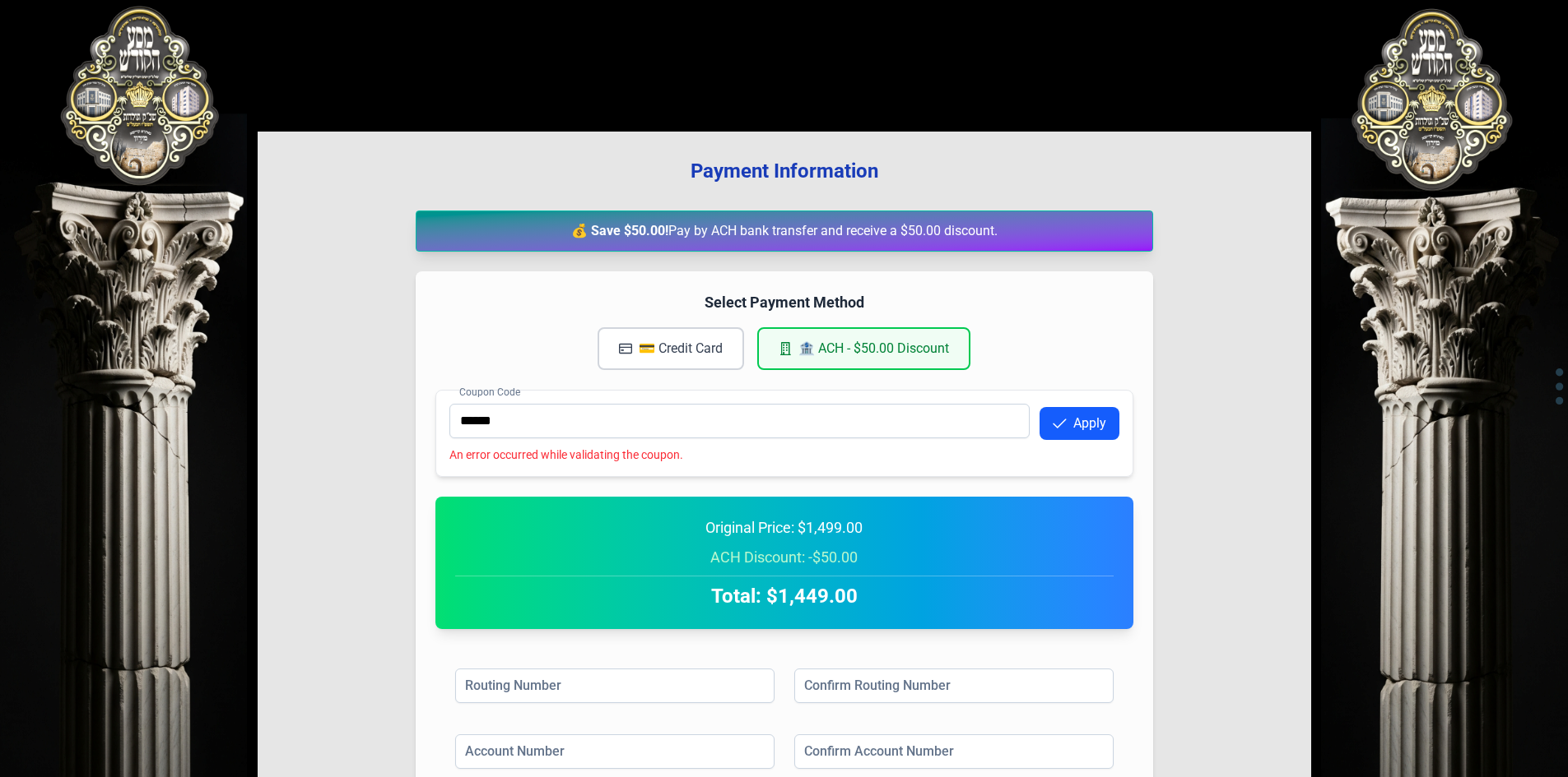
scroll to position [0, 0]
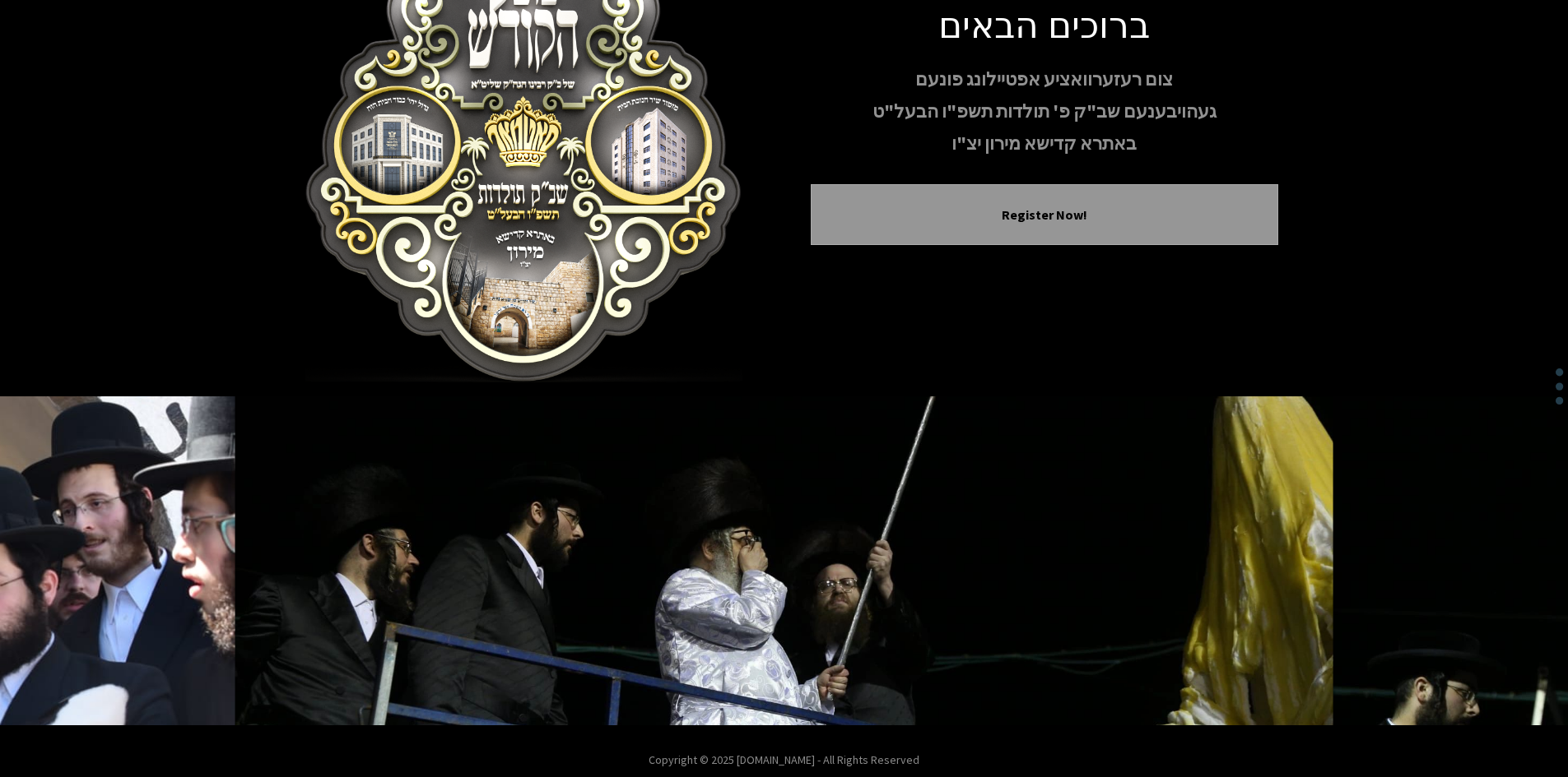
scroll to position [142, 0]
